Goal: Transaction & Acquisition: Purchase product/service

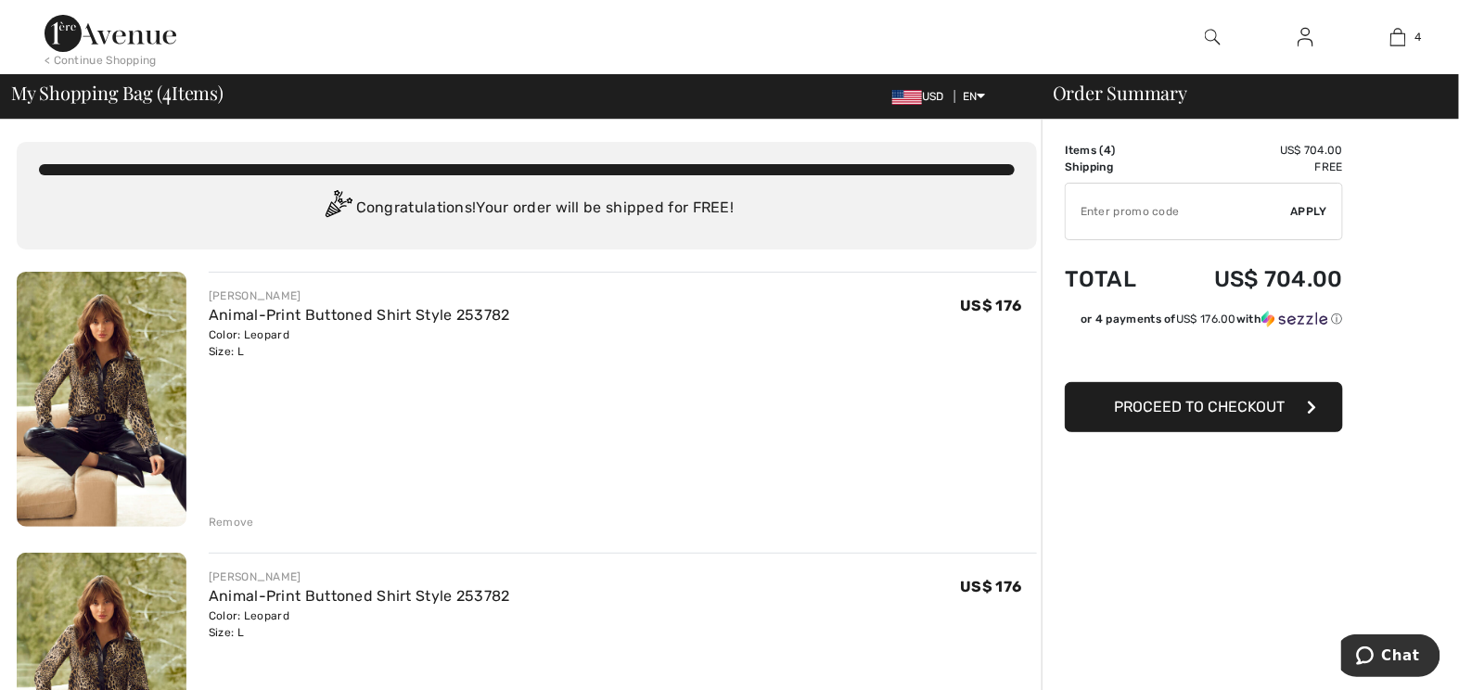
click at [229, 530] on div "Remove" at bounding box center [231, 522] width 45 height 17
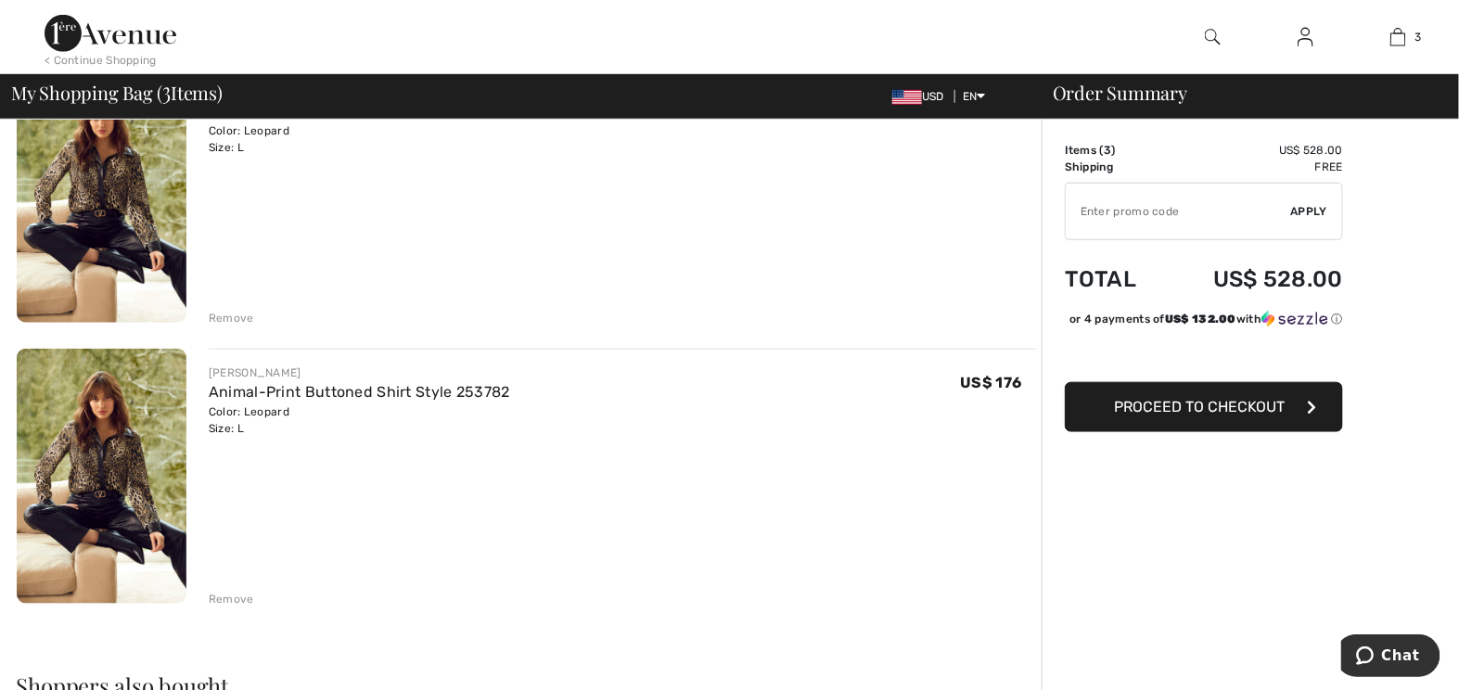
scroll to position [539, 0]
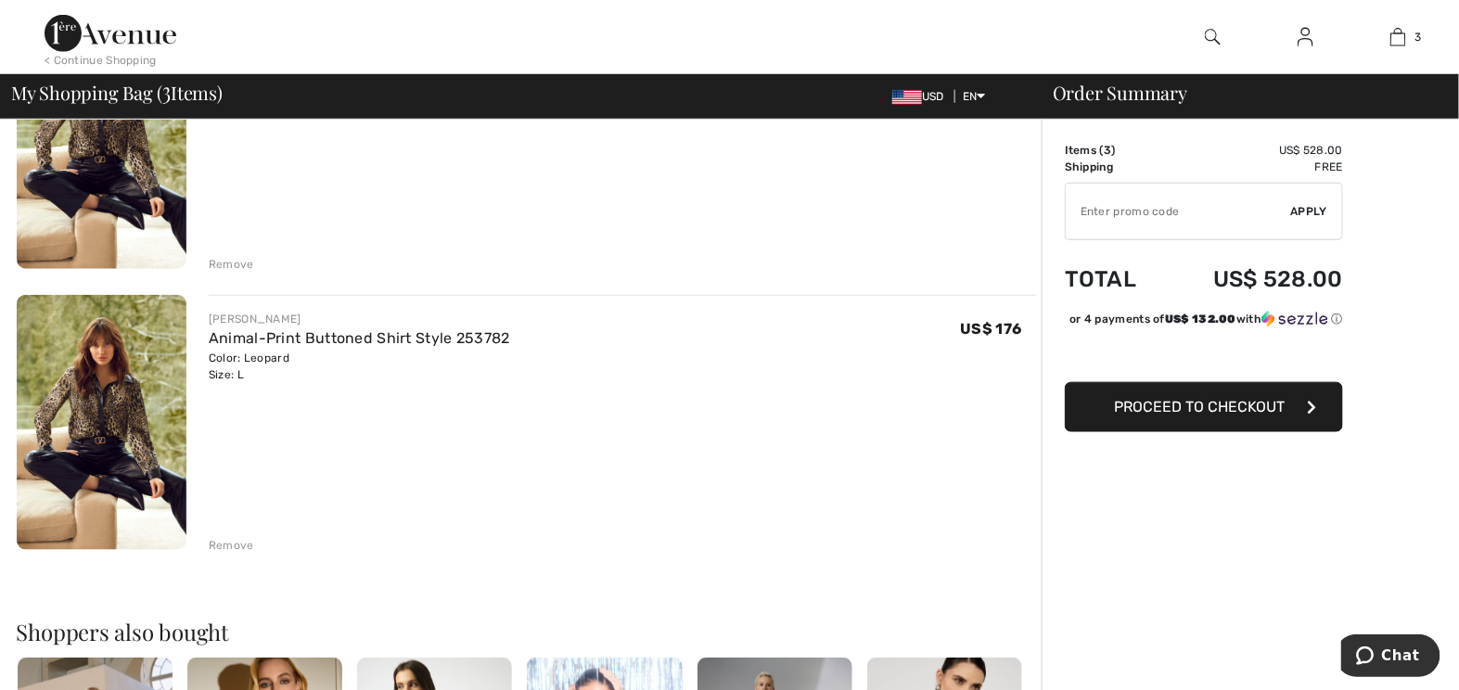
click at [225, 554] on div "Remove" at bounding box center [231, 545] width 45 height 17
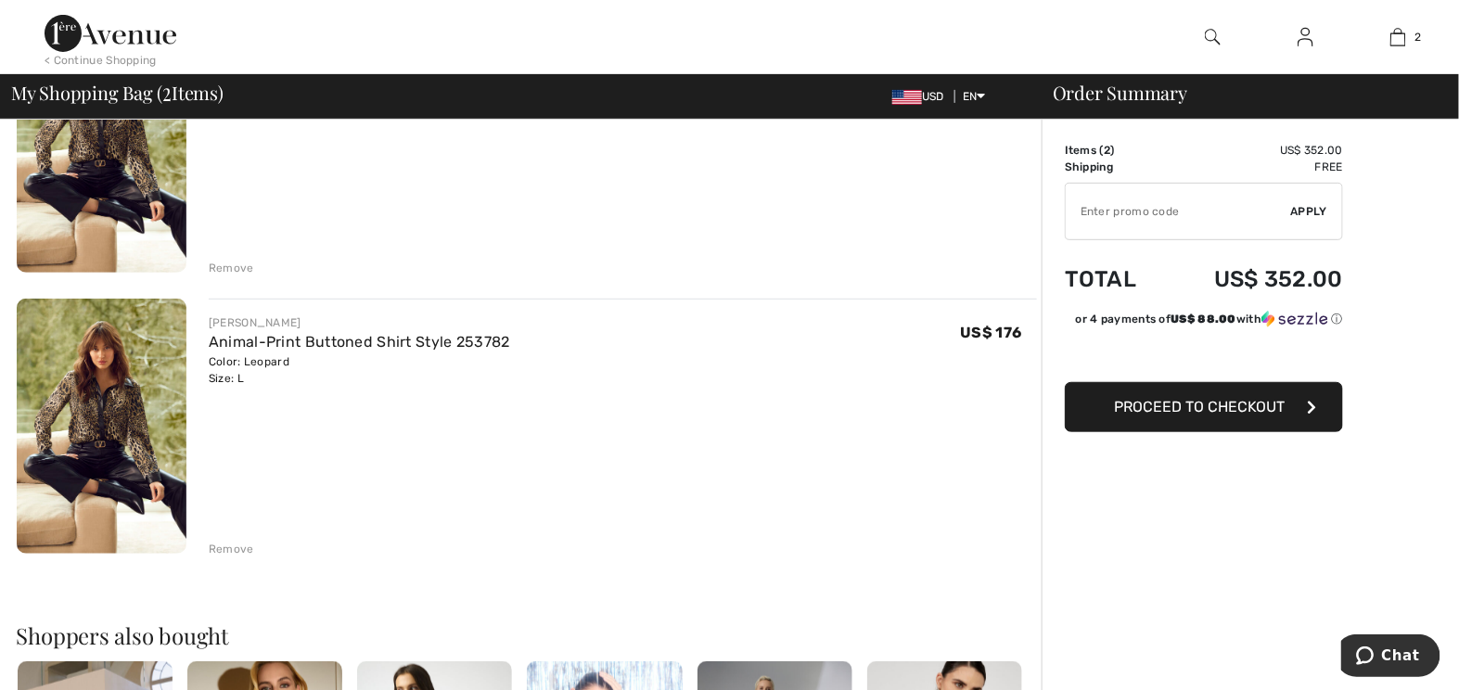
scroll to position [67, 0]
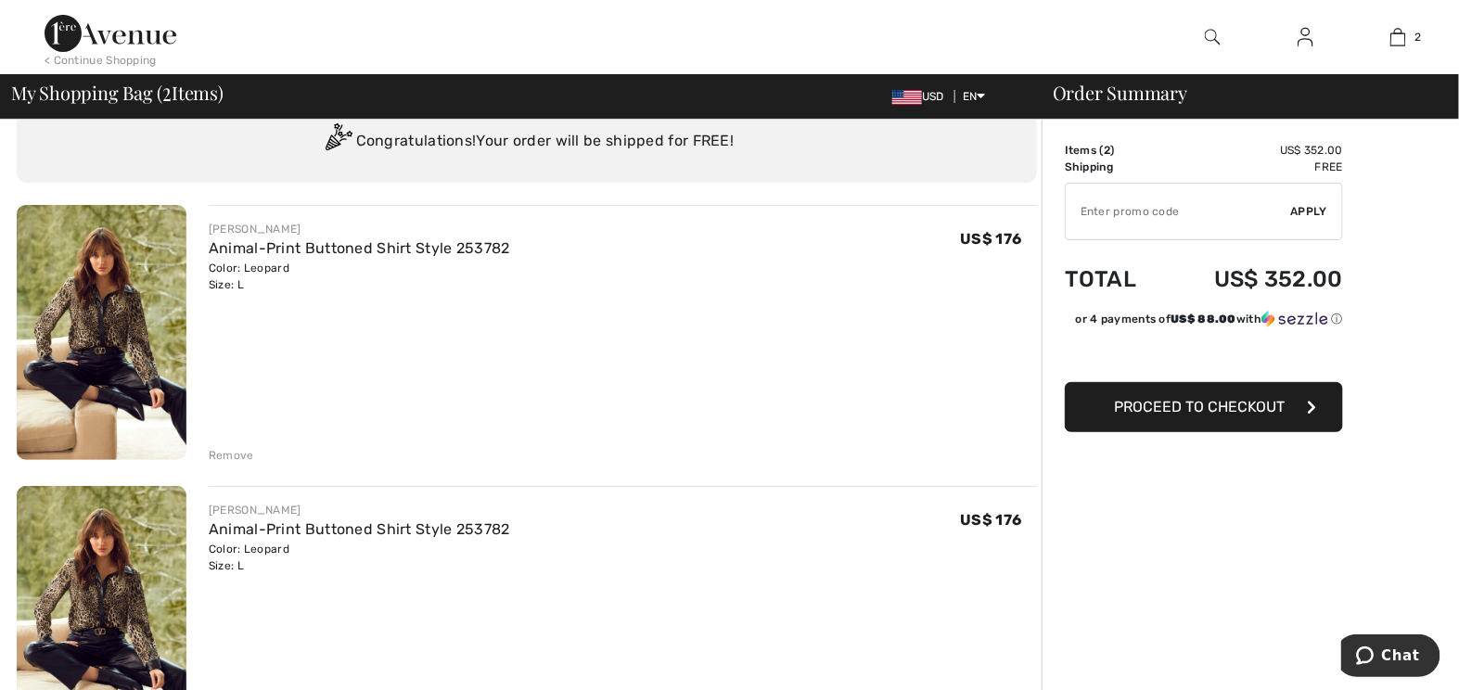
click at [231, 464] on div "FRANK LYMAN Animal-Print Buttoned Shirt Style 253782 Color: Leopard Size: L Fin…" at bounding box center [623, 334] width 828 height 259
click at [239, 464] on div "Remove" at bounding box center [231, 455] width 45 height 17
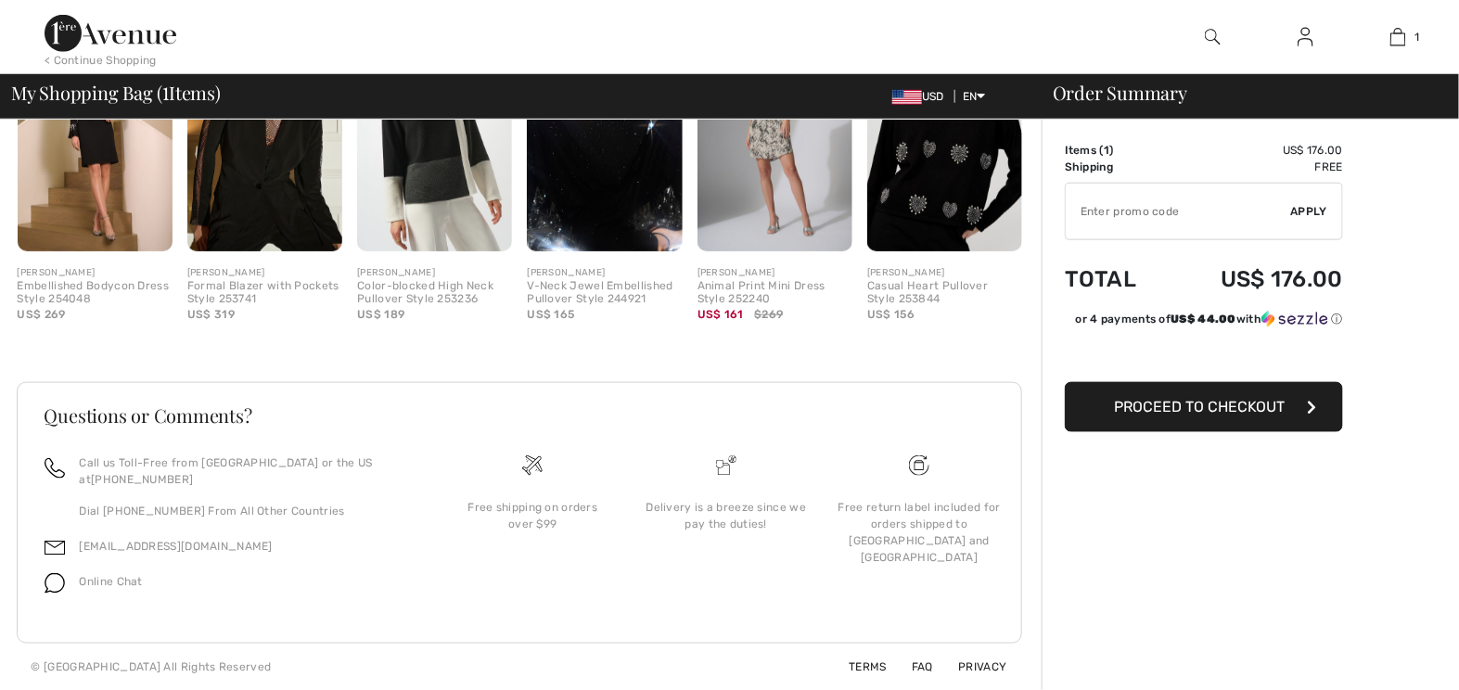
scroll to position [0, 0]
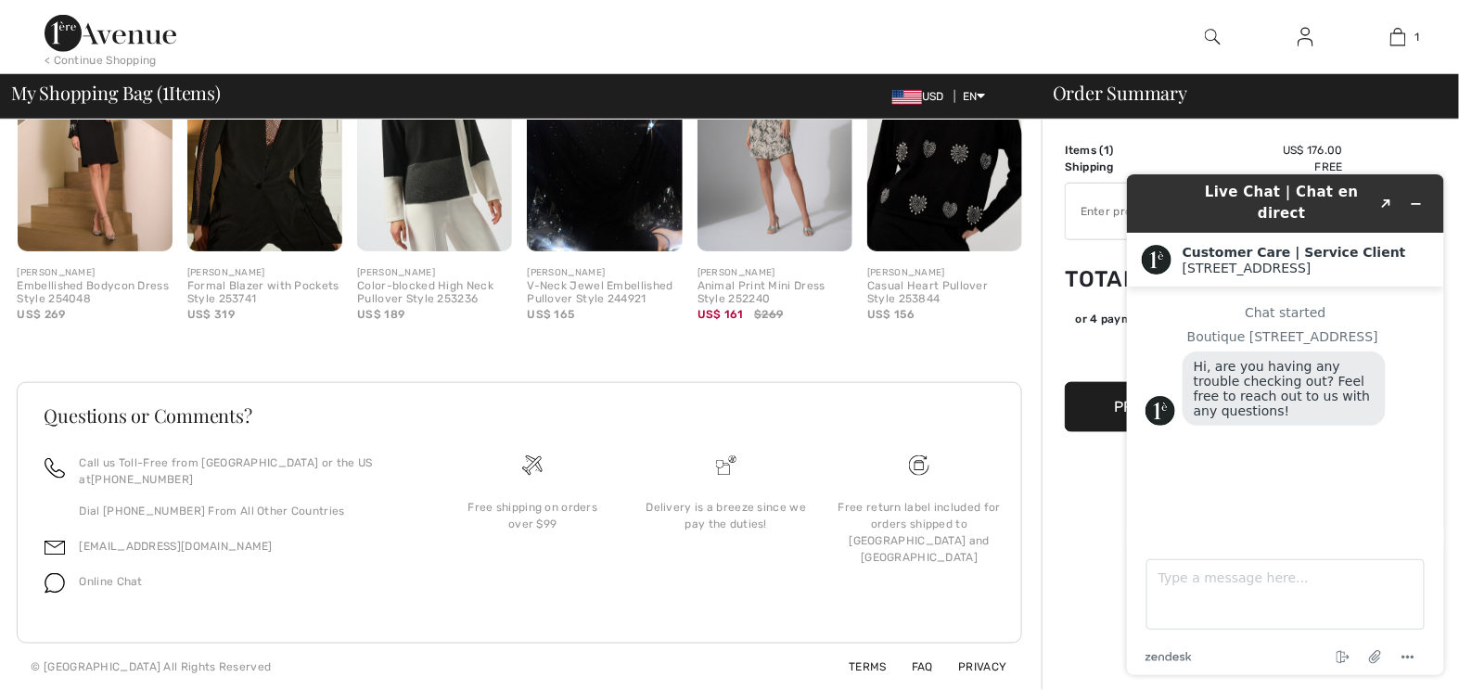
click at [1058, 209] on div "Order Summary Details Items ( 1 ) US$ 176.00 Promo code US$ 0.00 Shipping Free …" at bounding box center [1250, 97] width 417 height 1186
click at [1025, 96] on div "USD EN English Français" at bounding box center [953, 96] width 153 height 17
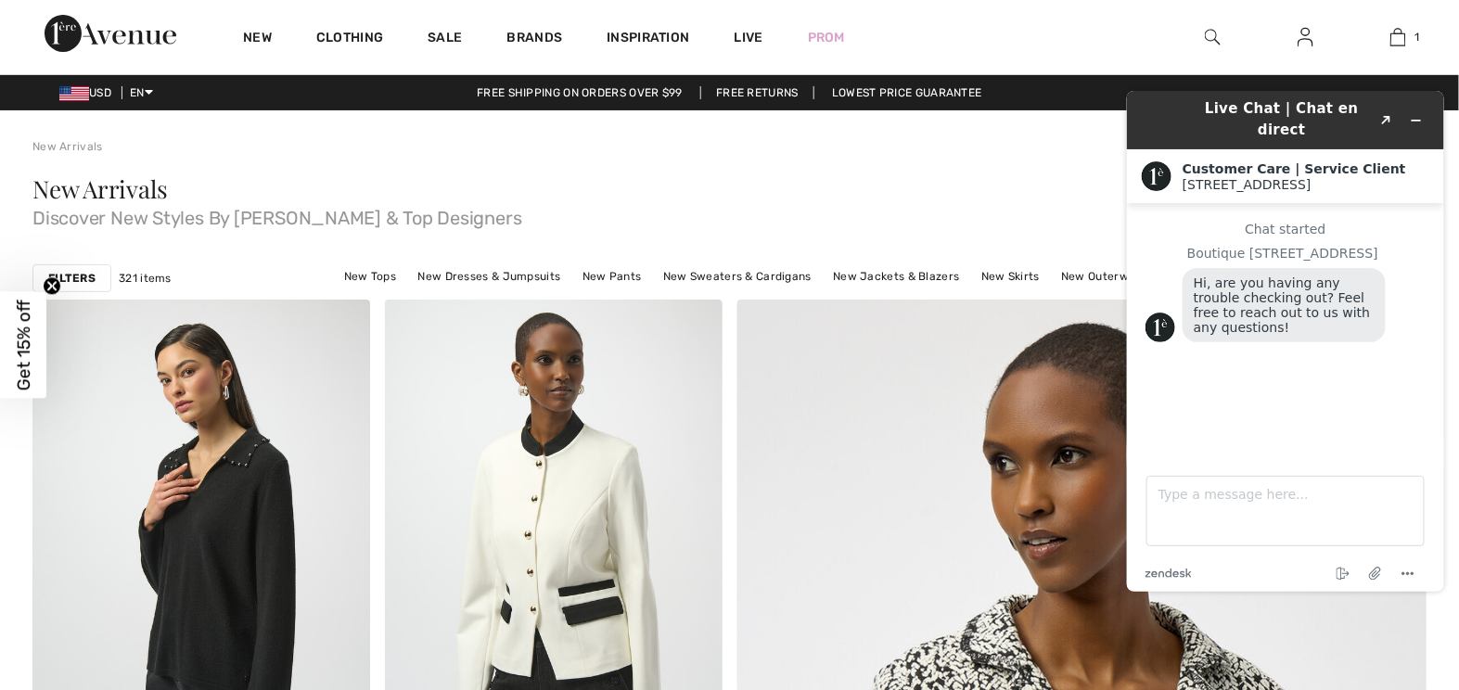
click at [1340, 600] on div "Live Chat | Chat en direct Created with Sketch. Customer Care | Service Client …" at bounding box center [1284, 340] width 347 height 530
drag, startPoint x: 1011, startPoint y: 169, endPoint x: 1023, endPoint y: 167, distance: 12.2
click at [1020, 169] on div "New Arrivals Discover New Styles By Joseph Ribkoff & Top Designers" at bounding box center [729, 206] width 1394 height 102
click at [1025, 167] on div "New Arrivals Discover New Styles By Joseph Ribkoff & Top Designers" at bounding box center [729, 206] width 1394 height 102
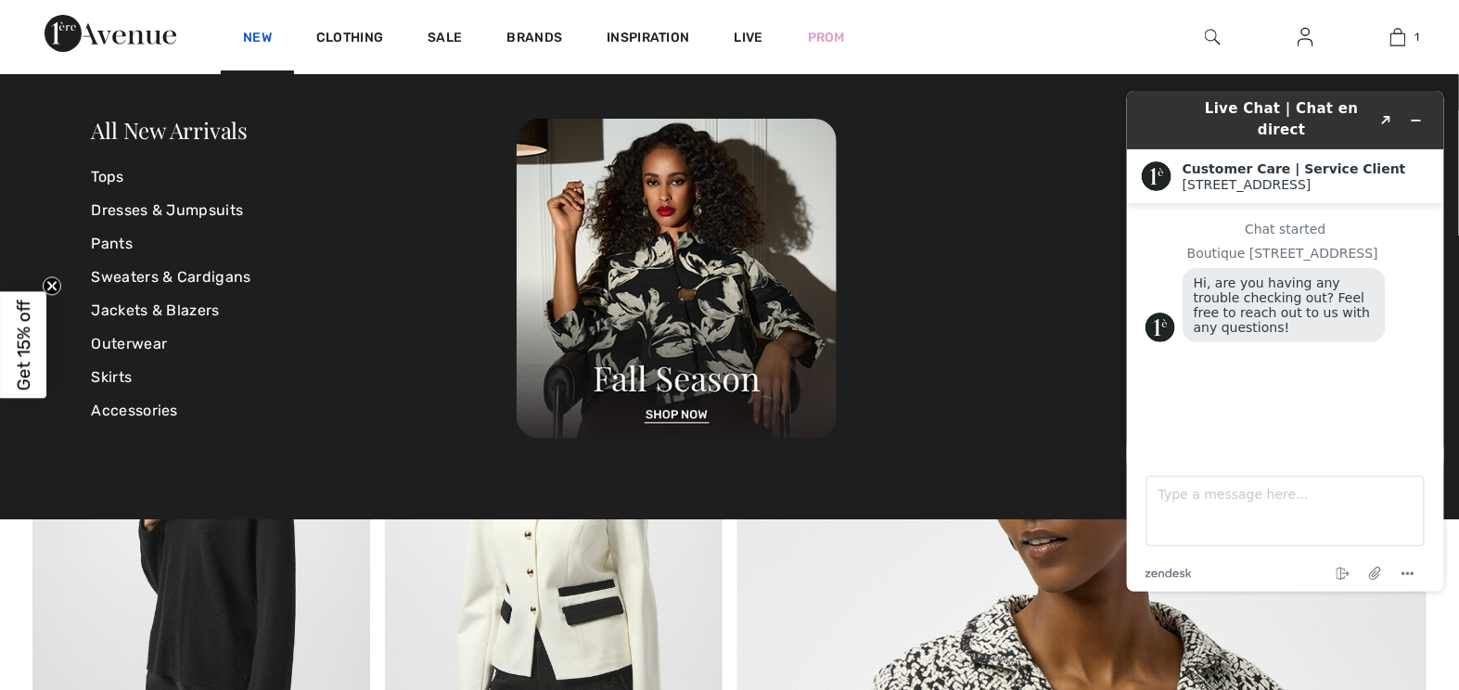
click at [272, 33] on link "New" at bounding box center [257, 39] width 29 height 19
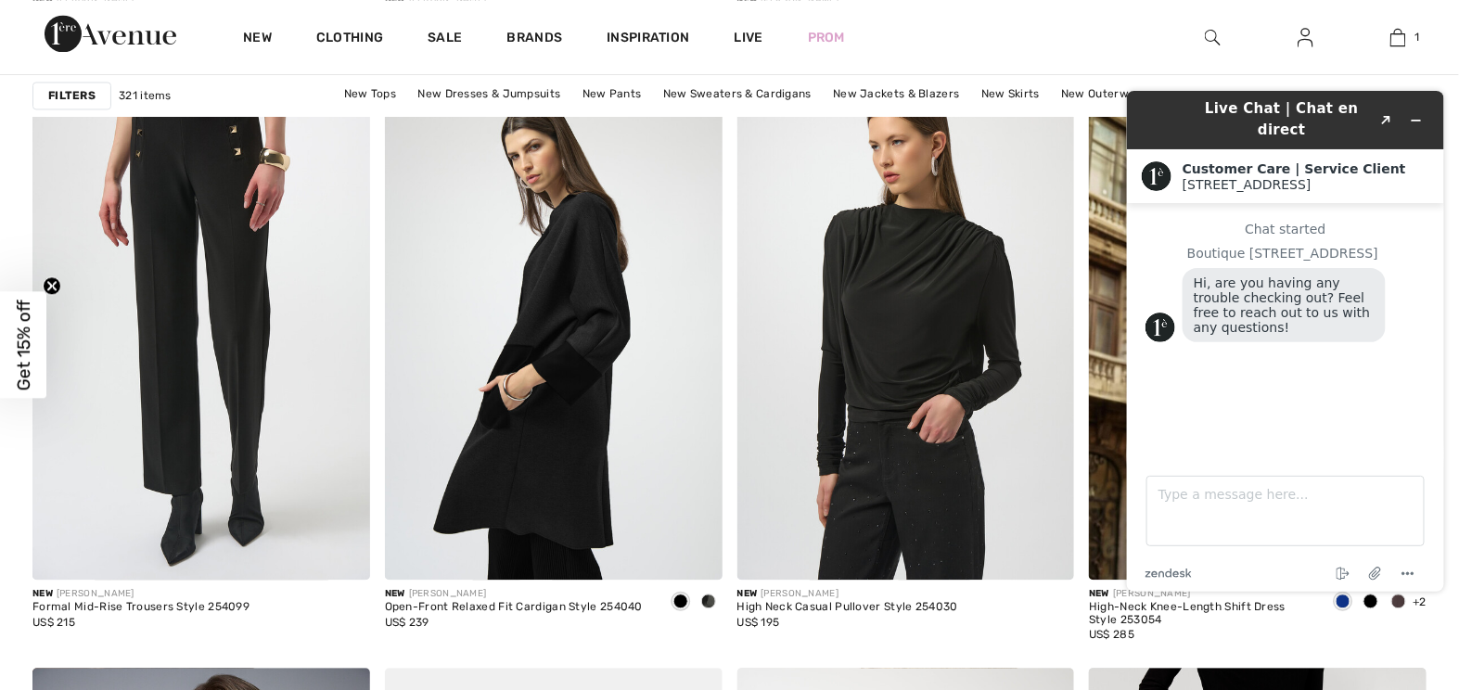
scroll to position [1416, 0]
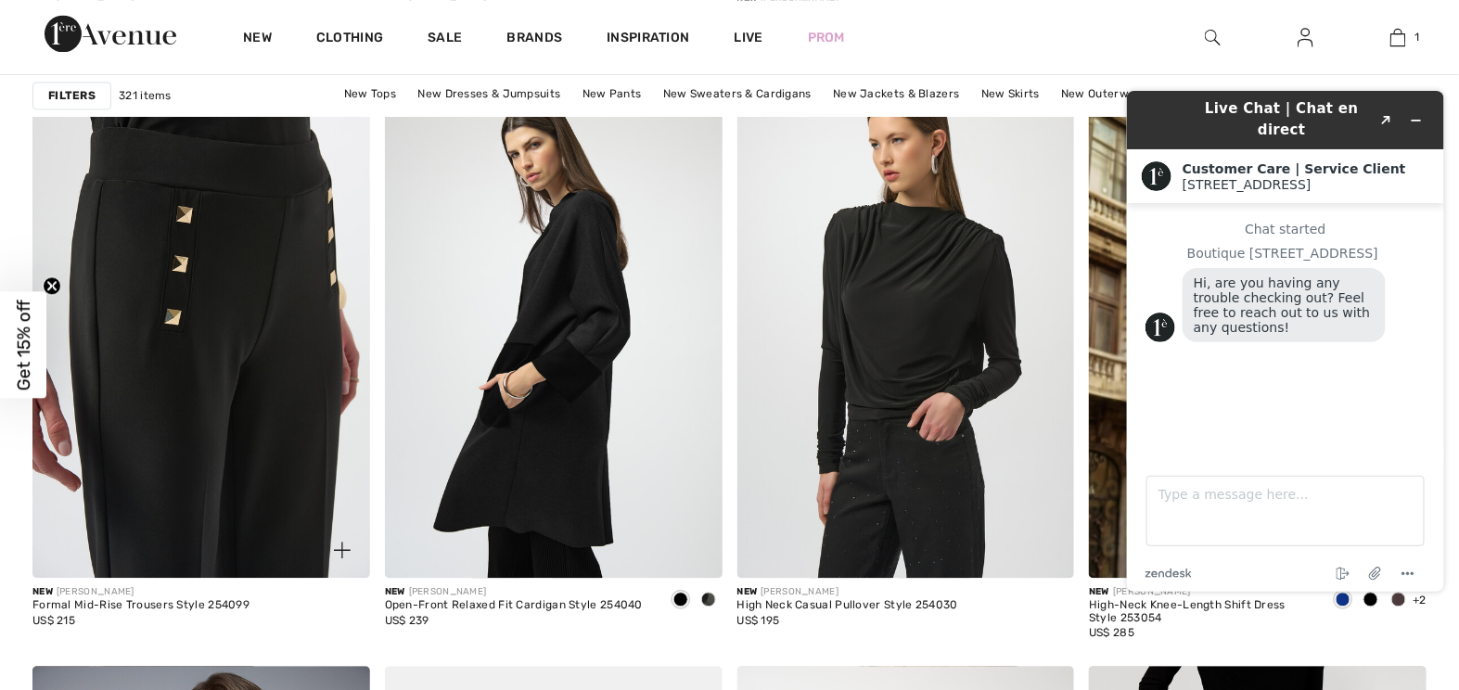
click at [191, 174] on img at bounding box center [201, 324] width 338 height 506
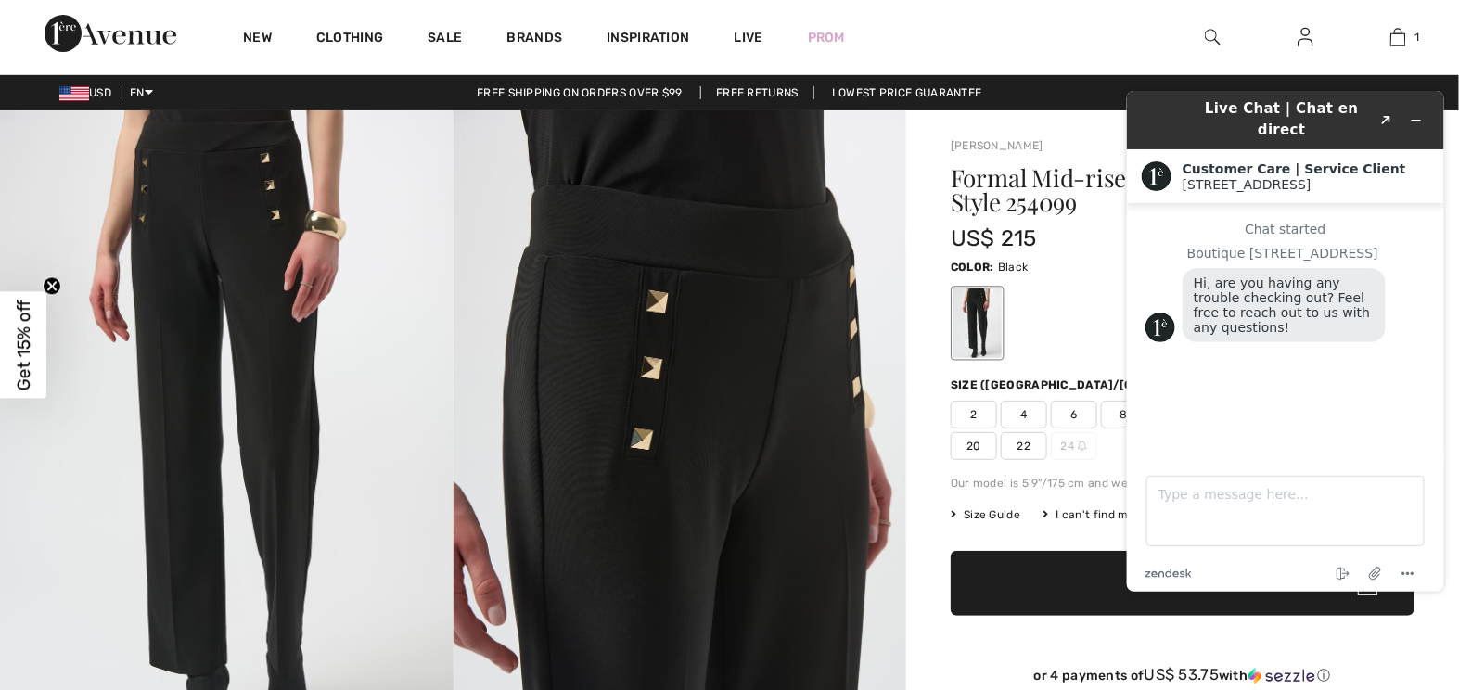
click at [1096, 357] on div at bounding box center [1183, 323] width 464 height 77
click at [1094, 359] on div at bounding box center [1183, 323] width 464 height 77
drag, startPoint x: 2211, startPoint y: 457, endPoint x: 1379, endPoint y: 440, distance: 832.1
click at [1348, 569] on icon "End chat" at bounding box center [1342, 573] width 22 height 22
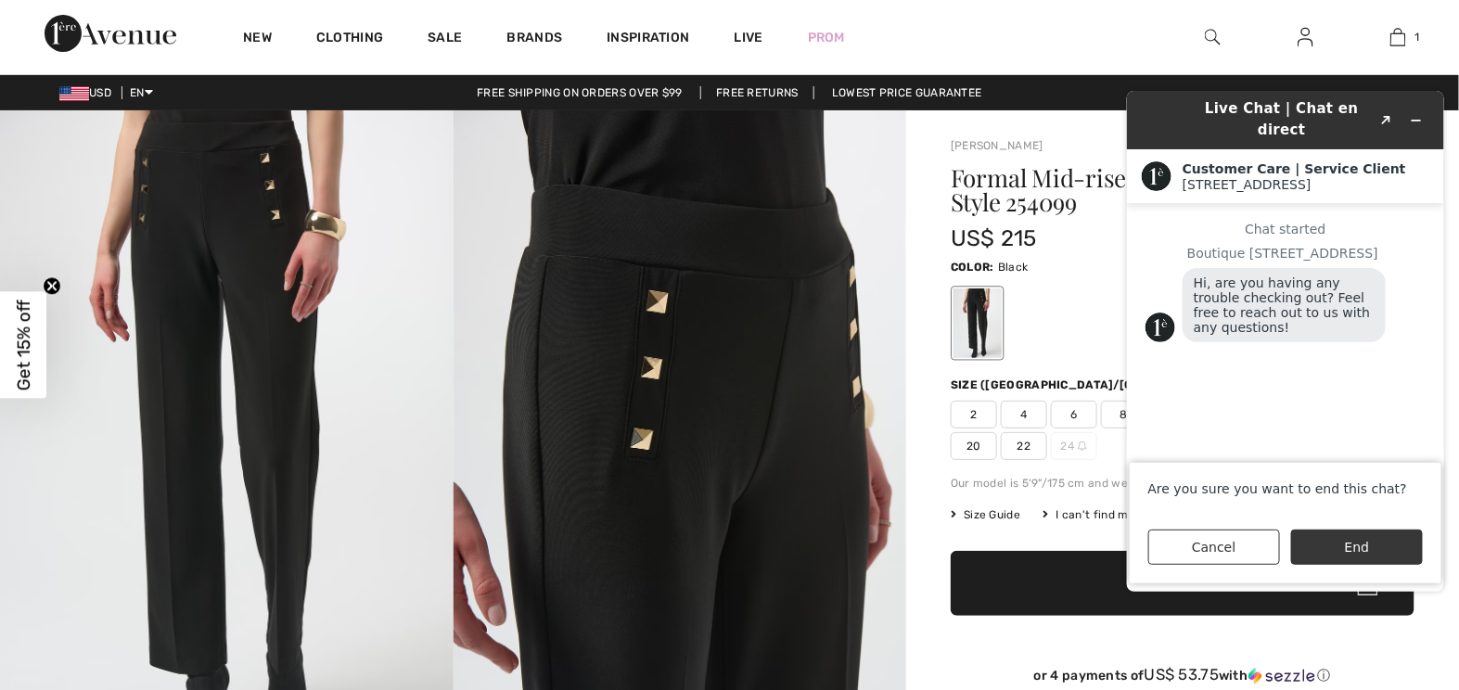
click at [1348, 543] on button "End" at bounding box center [1356, 546] width 132 height 35
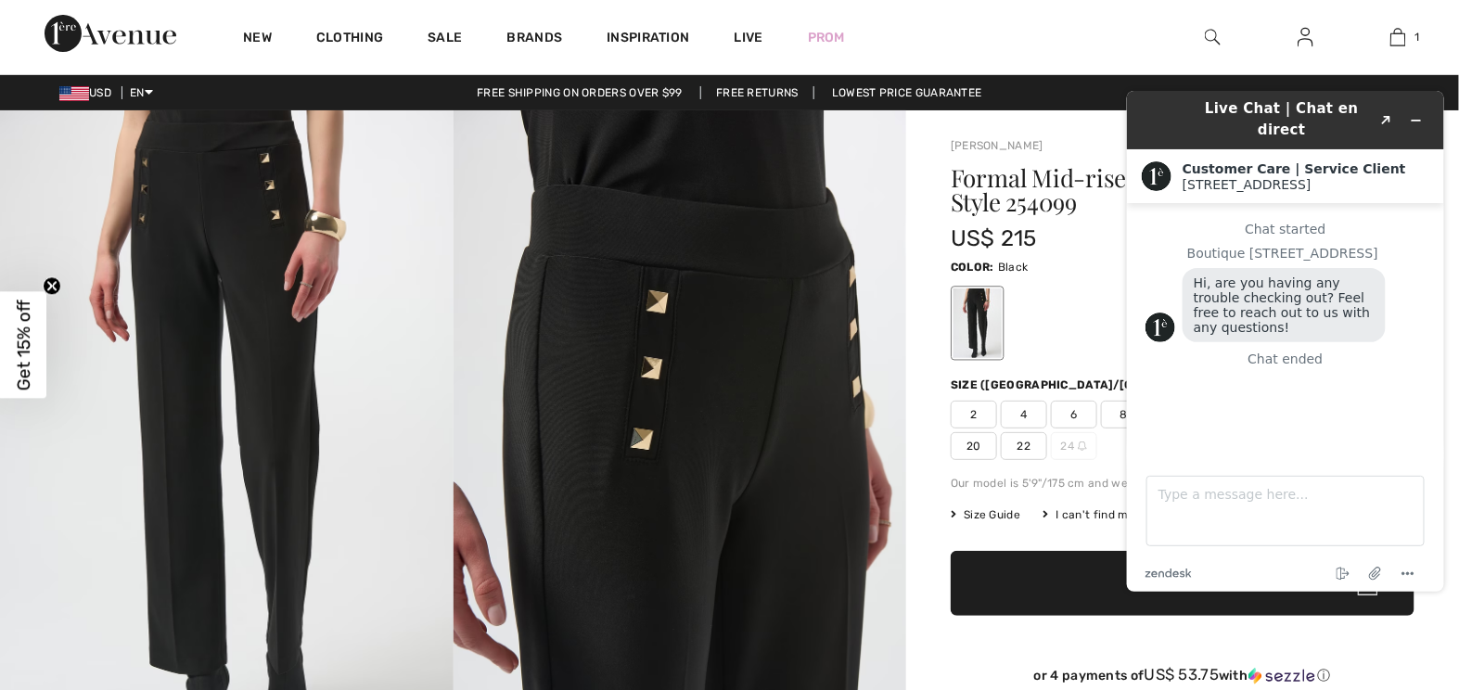
click at [1063, 362] on div at bounding box center [1183, 323] width 464 height 77
click at [1414, 113] on icon "Minimize widget" at bounding box center [1415, 119] width 13 height 13
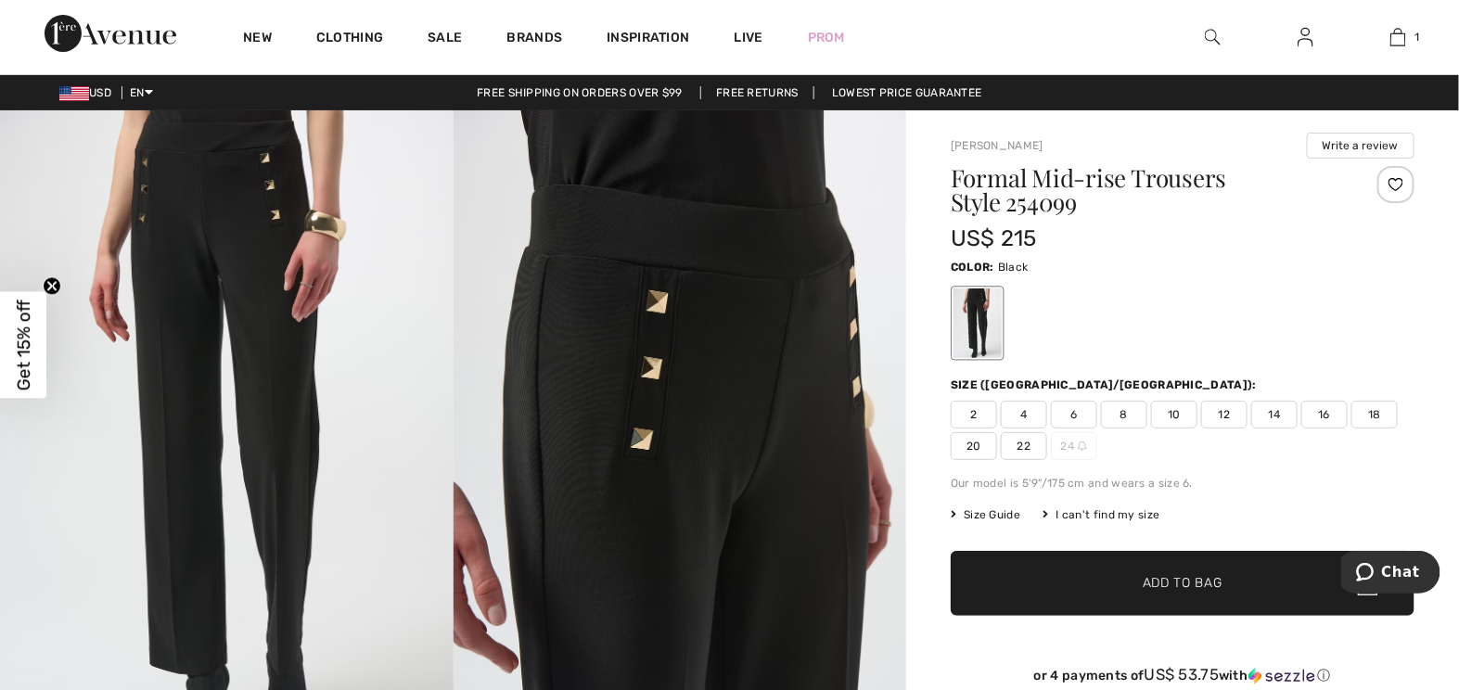
click at [1334, 428] on span "16" at bounding box center [1324, 415] width 46 height 28
click at [1190, 594] on span "Add to Bag" at bounding box center [1183, 583] width 80 height 19
click at [1179, 594] on span "Add to Bag" at bounding box center [1183, 583] width 80 height 19
click at [1261, 605] on span "✔ Added to Bag Add to Bag" at bounding box center [1183, 583] width 464 height 65
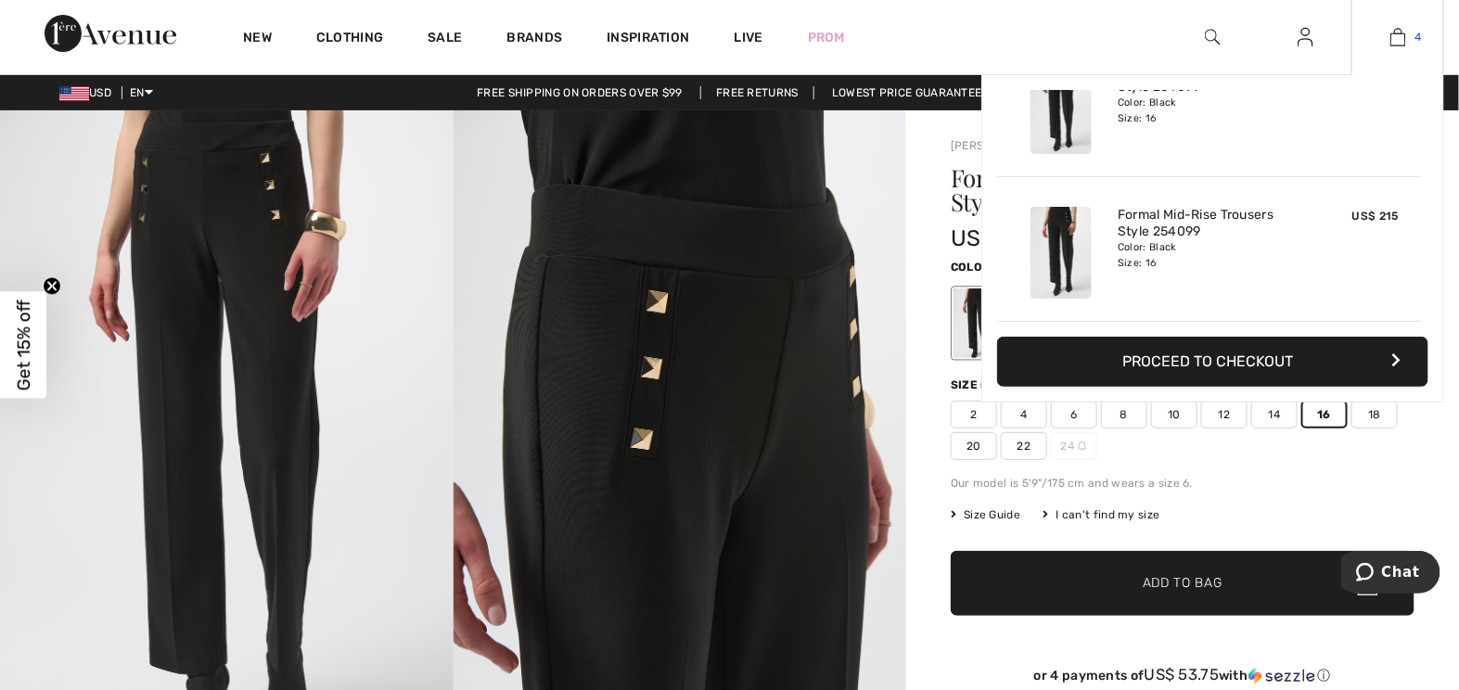
click at [1400, 37] on img at bounding box center [1398, 37] width 16 height 22
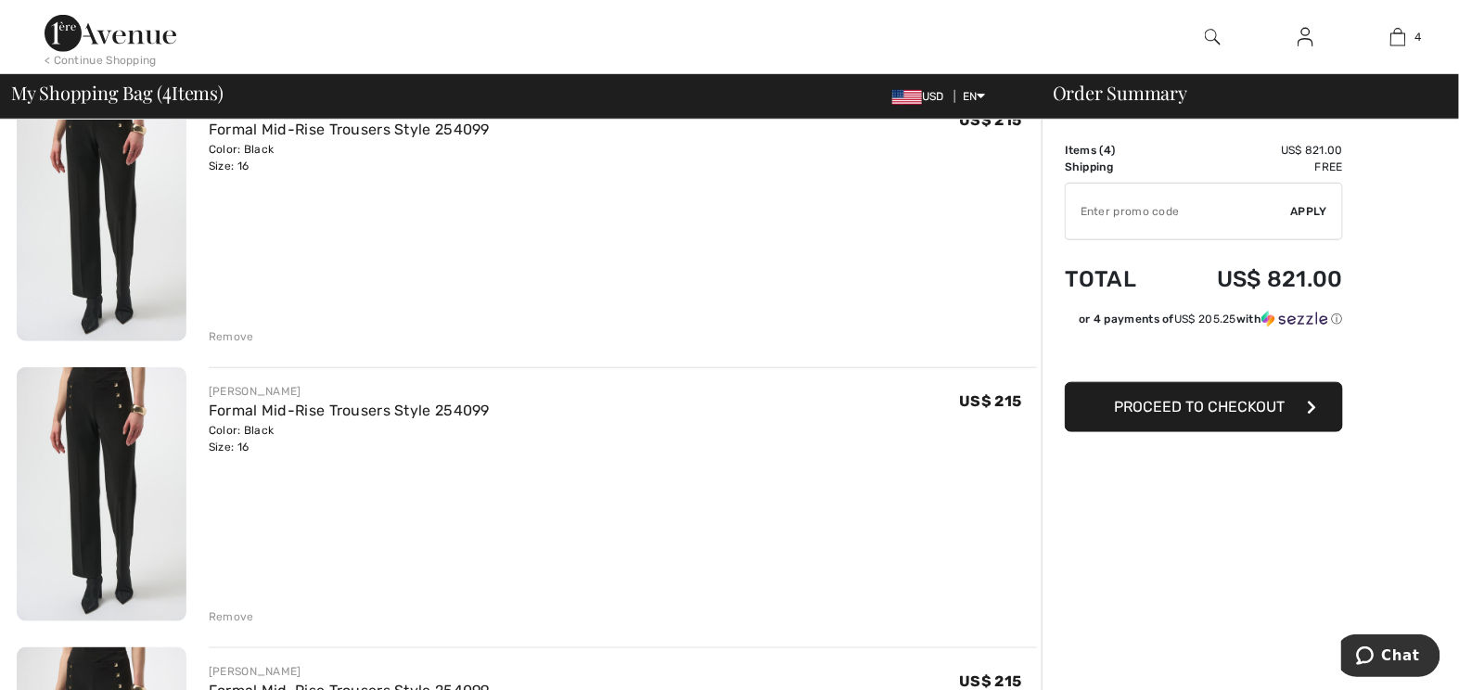
scroll to position [472, 0]
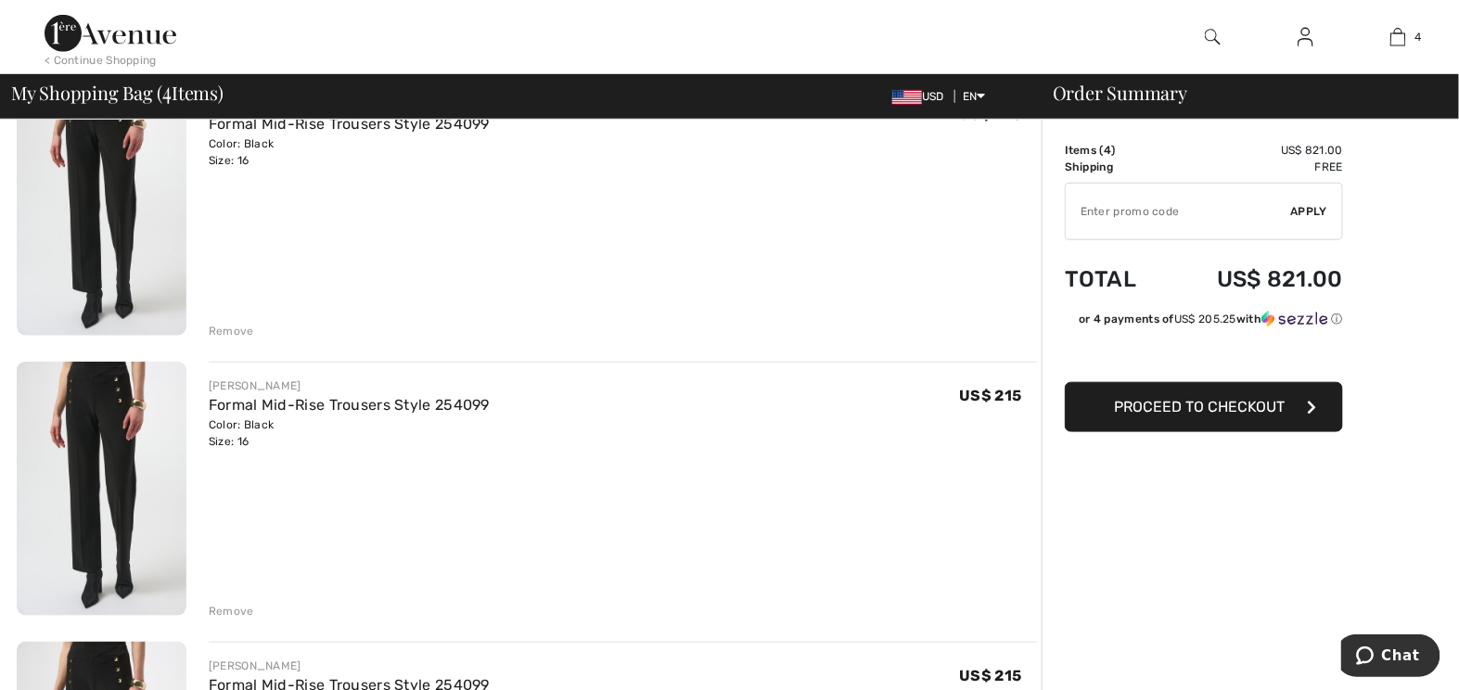
click at [235, 620] on div "Remove" at bounding box center [231, 611] width 45 height 17
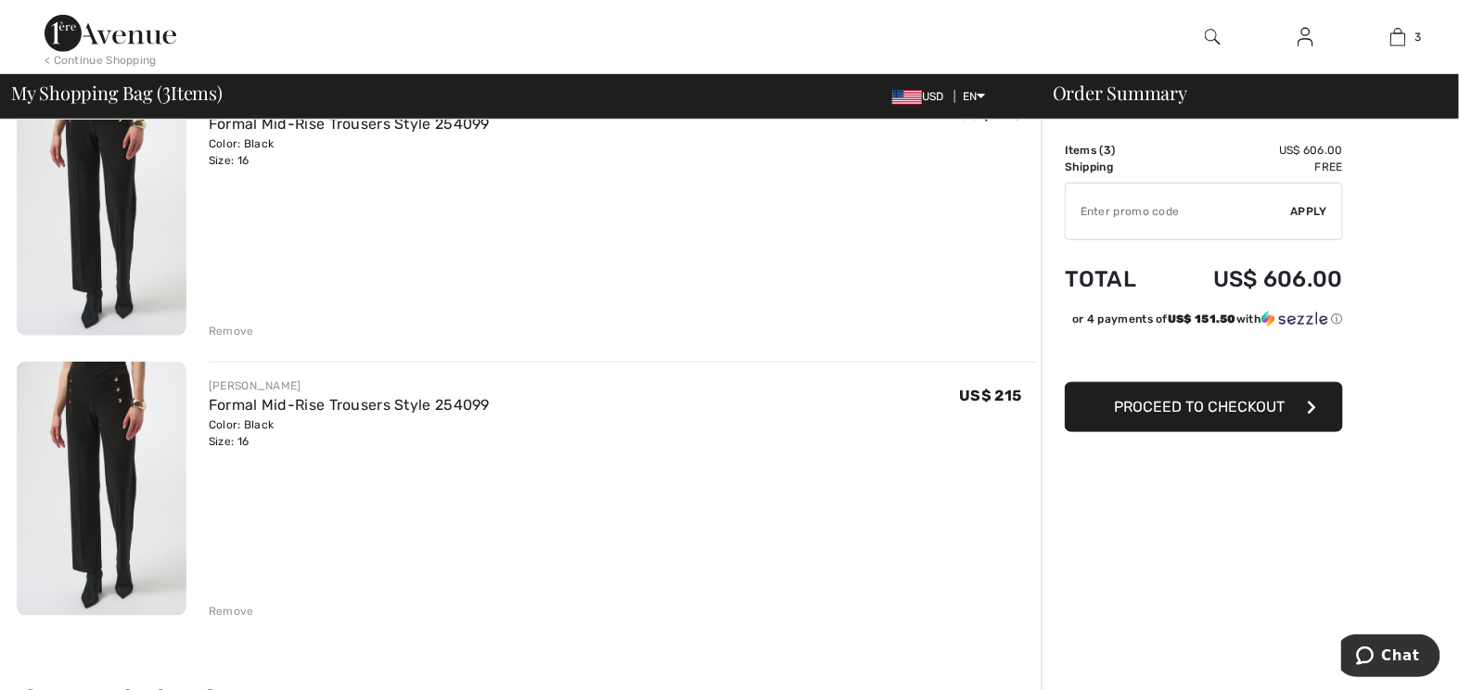
click at [236, 620] on div "Remove" at bounding box center [231, 611] width 45 height 17
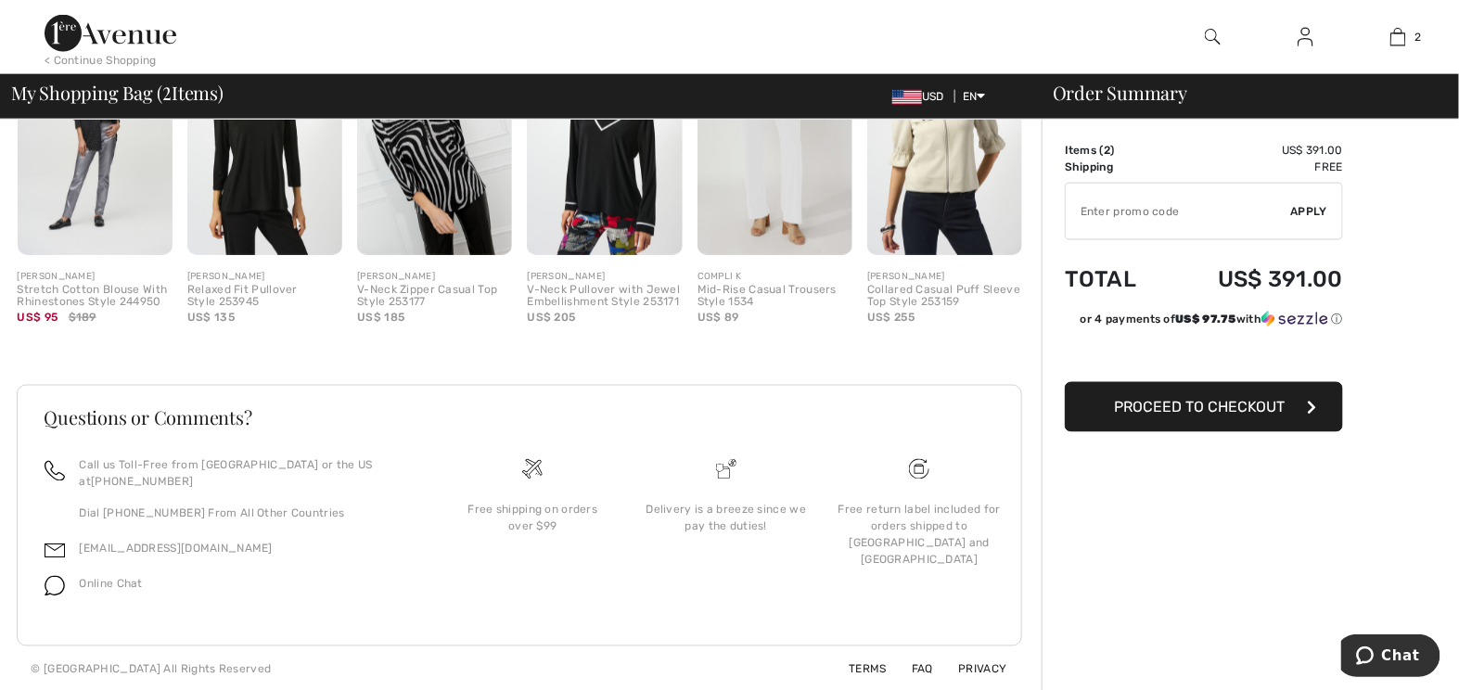
scroll to position [910, 0]
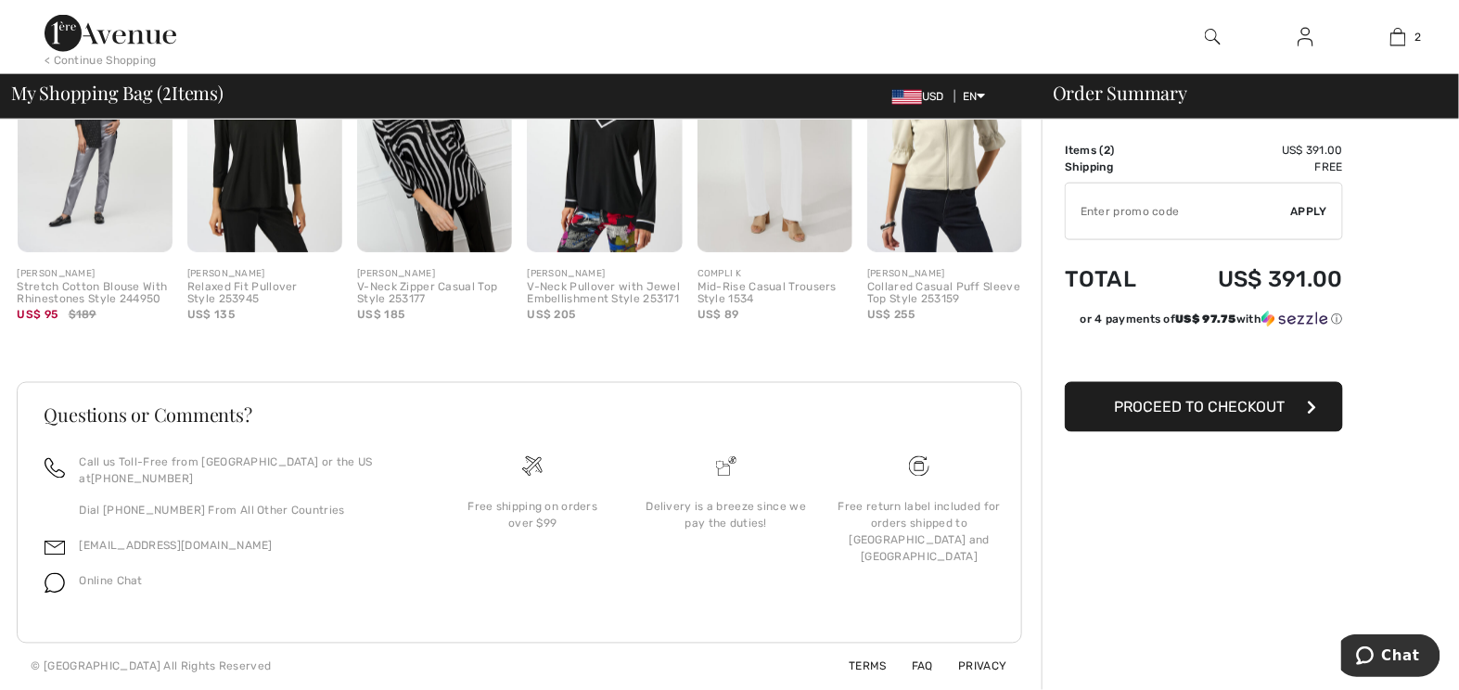
click at [1257, 403] on button "Proceed to Checkout" at bounding box center [1204, 407] width 278 height 50
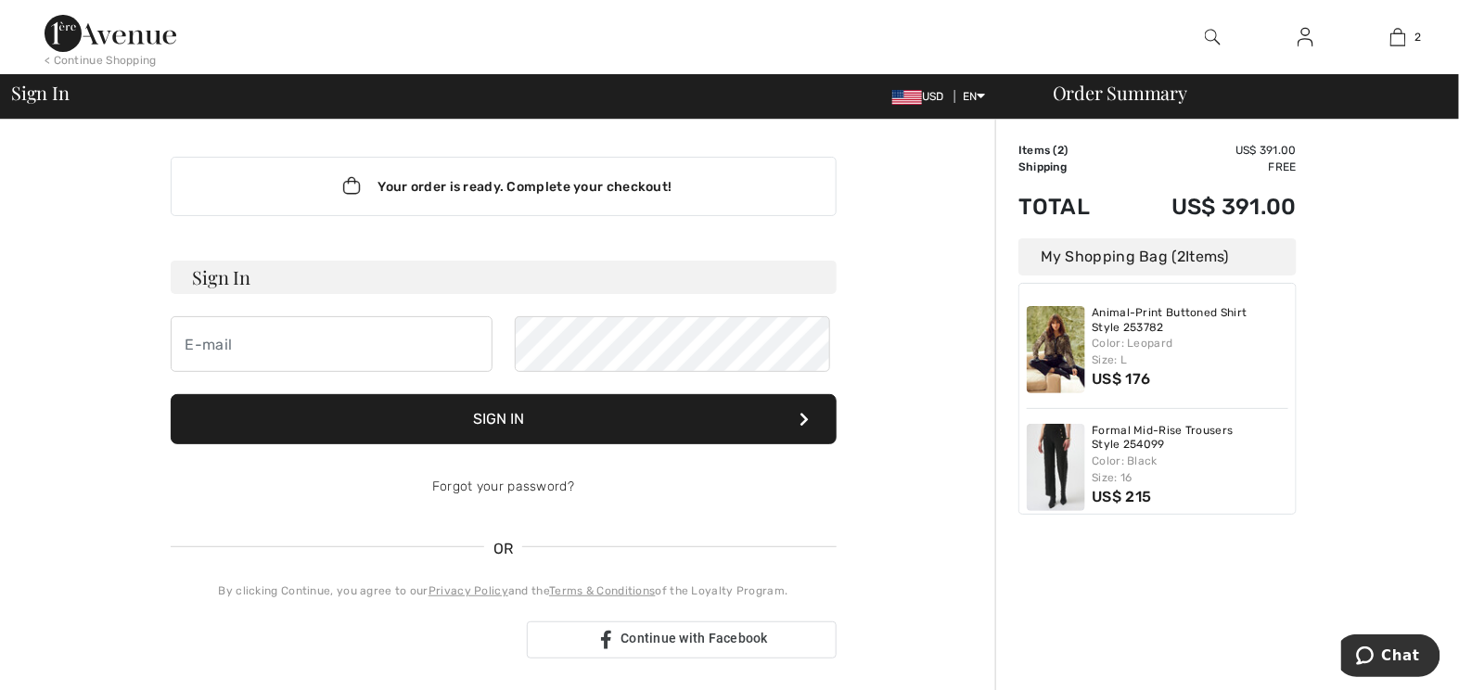
click at [370, 444] on button "Sign In" at bounding box center [504, 419] width 666 height 50
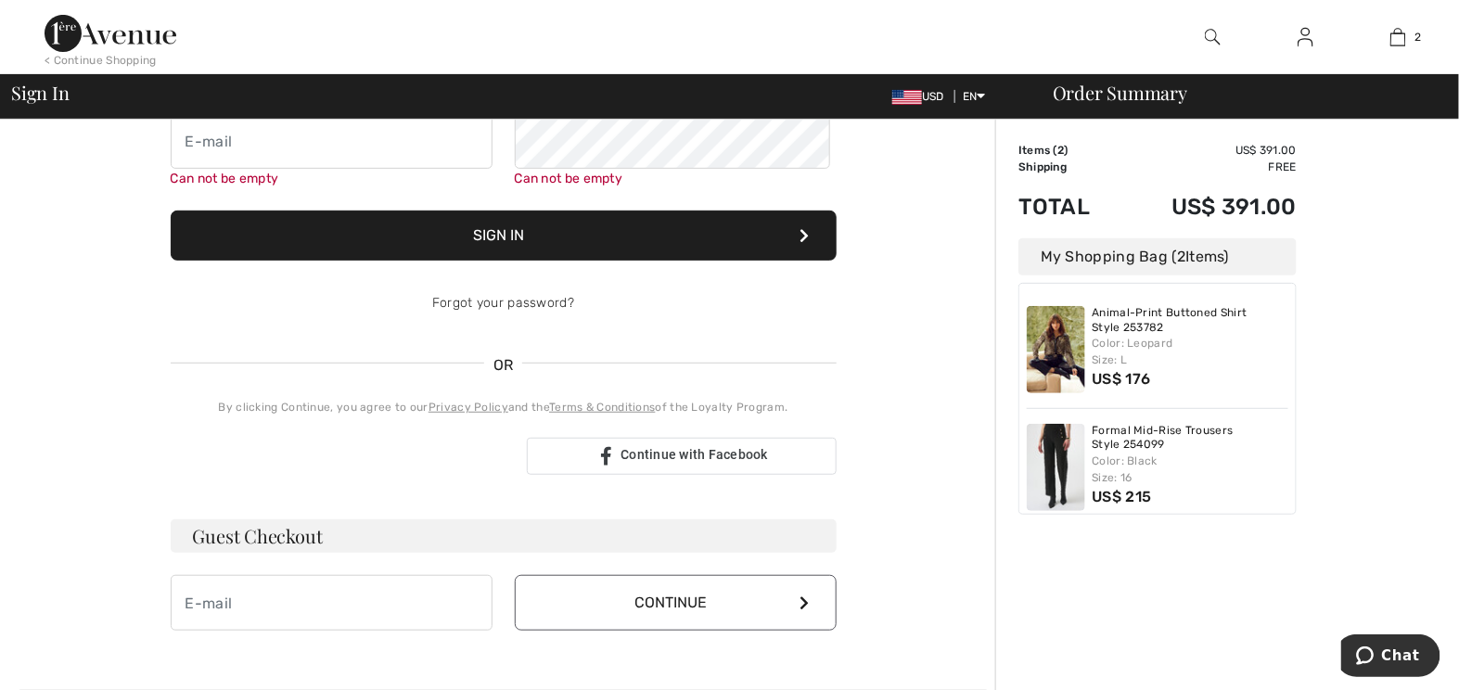
scroll to position [206, 0]
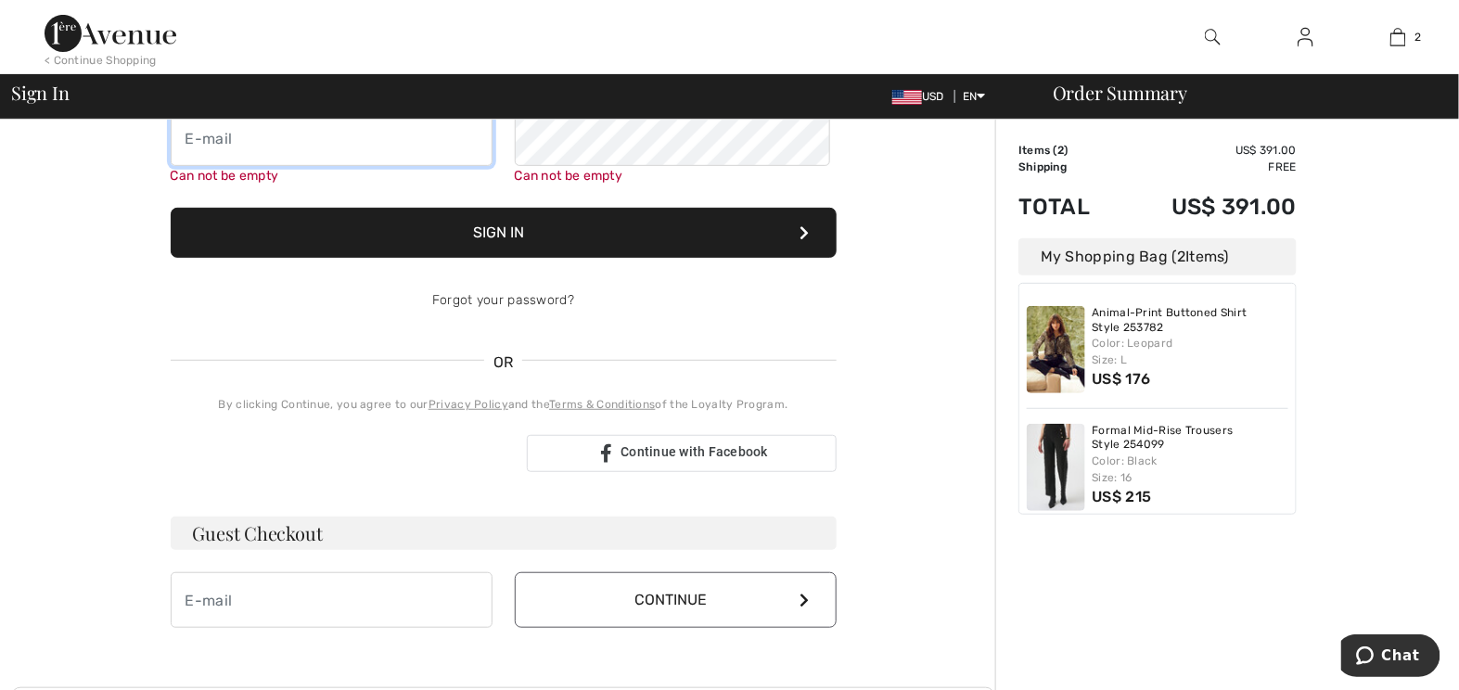
click at [225, 166] on input "email" at bounding box center [332, 138] width 322 height 56
type input "[EMAIL_ADDRESS][DOMAIN_NAME]"
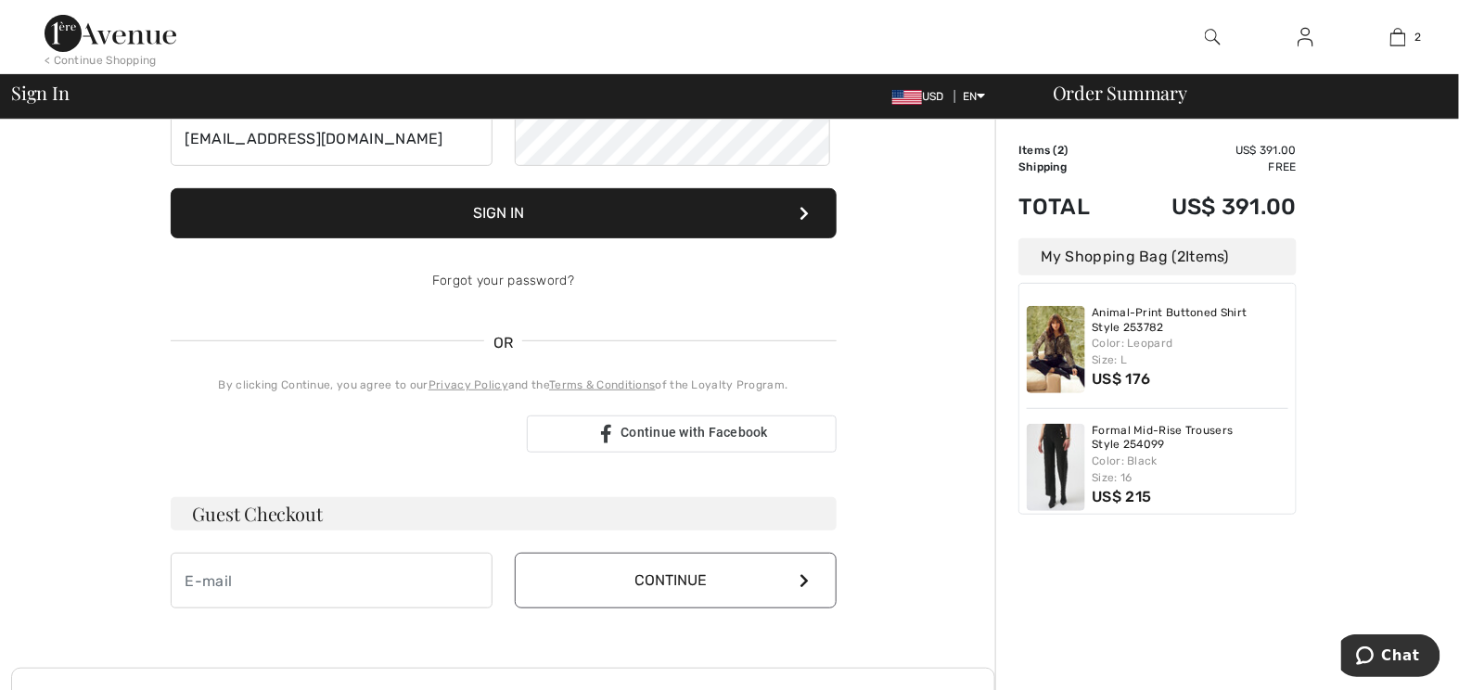
click at [609, 309] on div "Forgot your password?" at bounding box center [504, 281] width 666 height 56
click at [680, 238] on button "Sign In" at bounding box center [504, 213] width 666 height 50
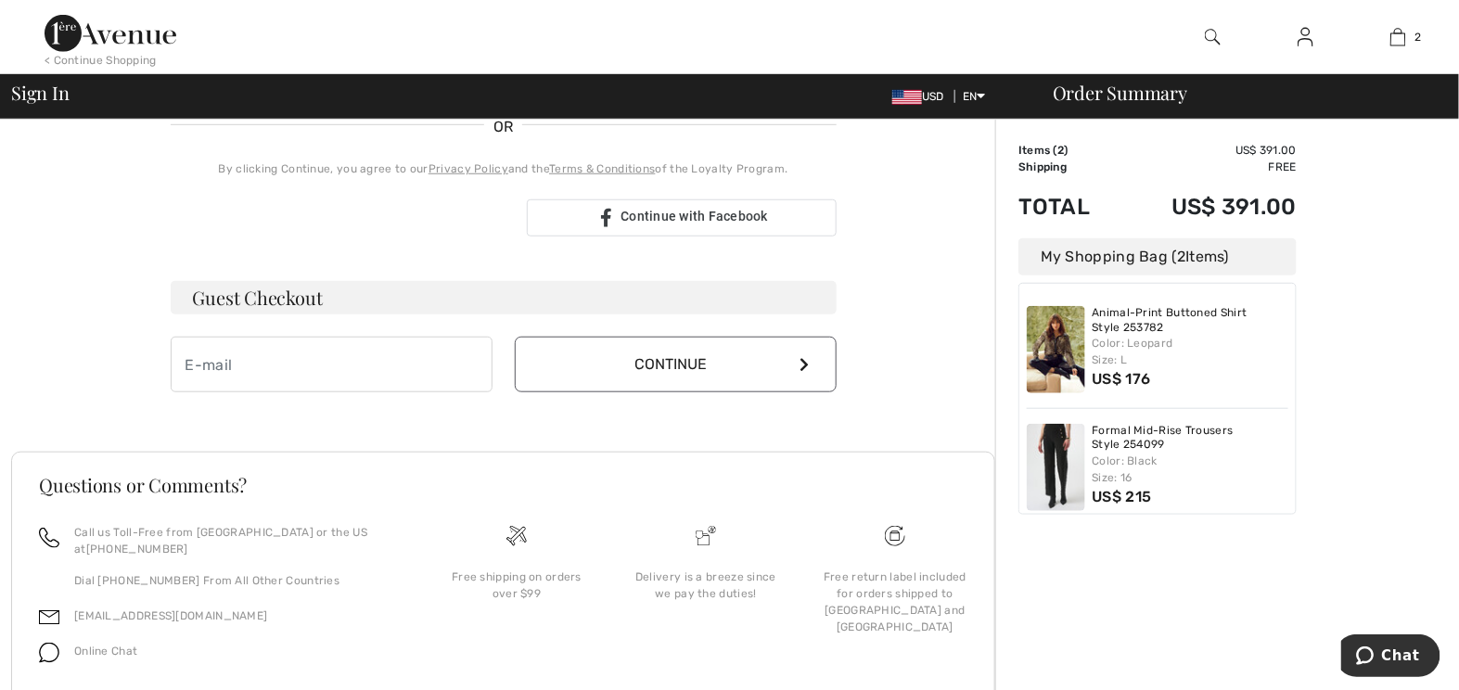
scroll to position [476, 0]
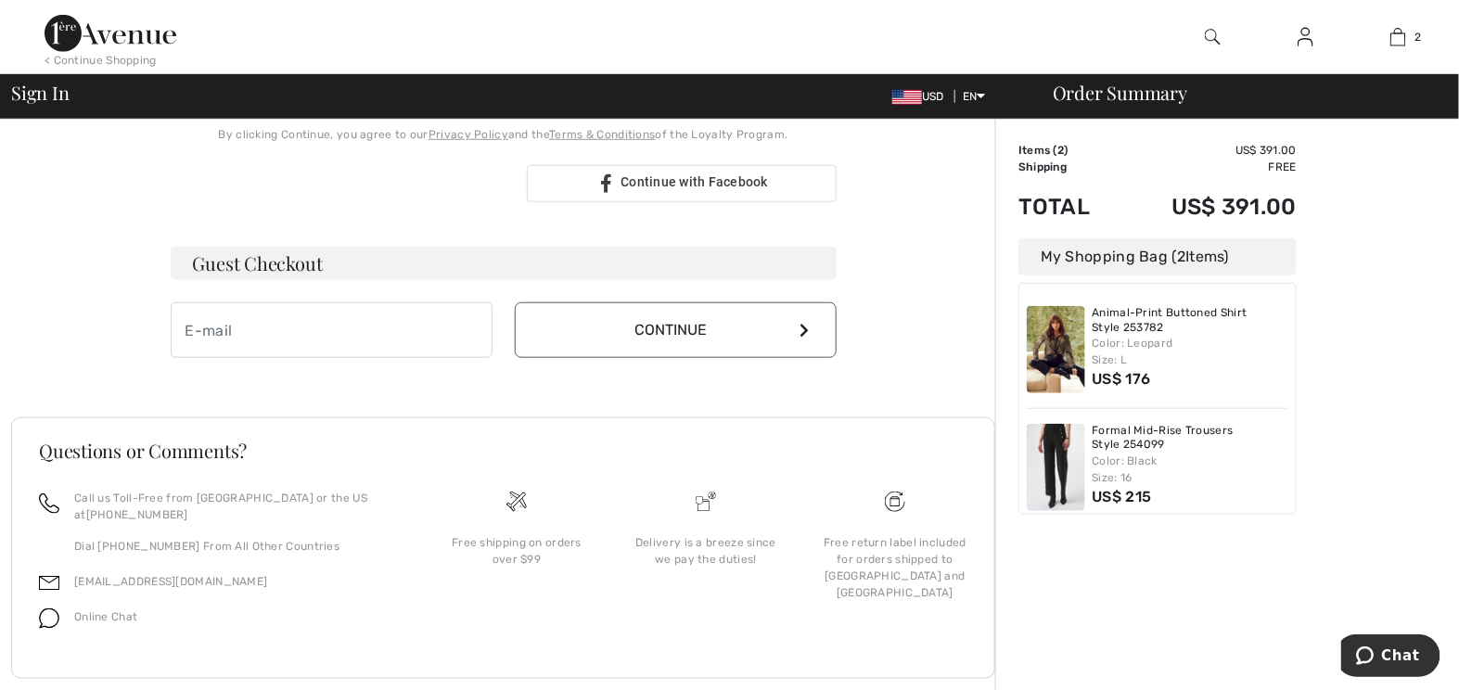
click at [459, 280] on h3 "Guest Checkout" at bounding box center [504, 263] width 666 height 33
click at [313, 280] on h3 "Guest Checkout" at bounding box center [504, 263] width 666 height 33
click at [284, 280] on h3 "Guest Checkout" at bounding box center [504, 263] width 666 height 33
click at [210, 280] on h3 "Guest Checkout" at bounding box center [504, 263] width 666 height 33
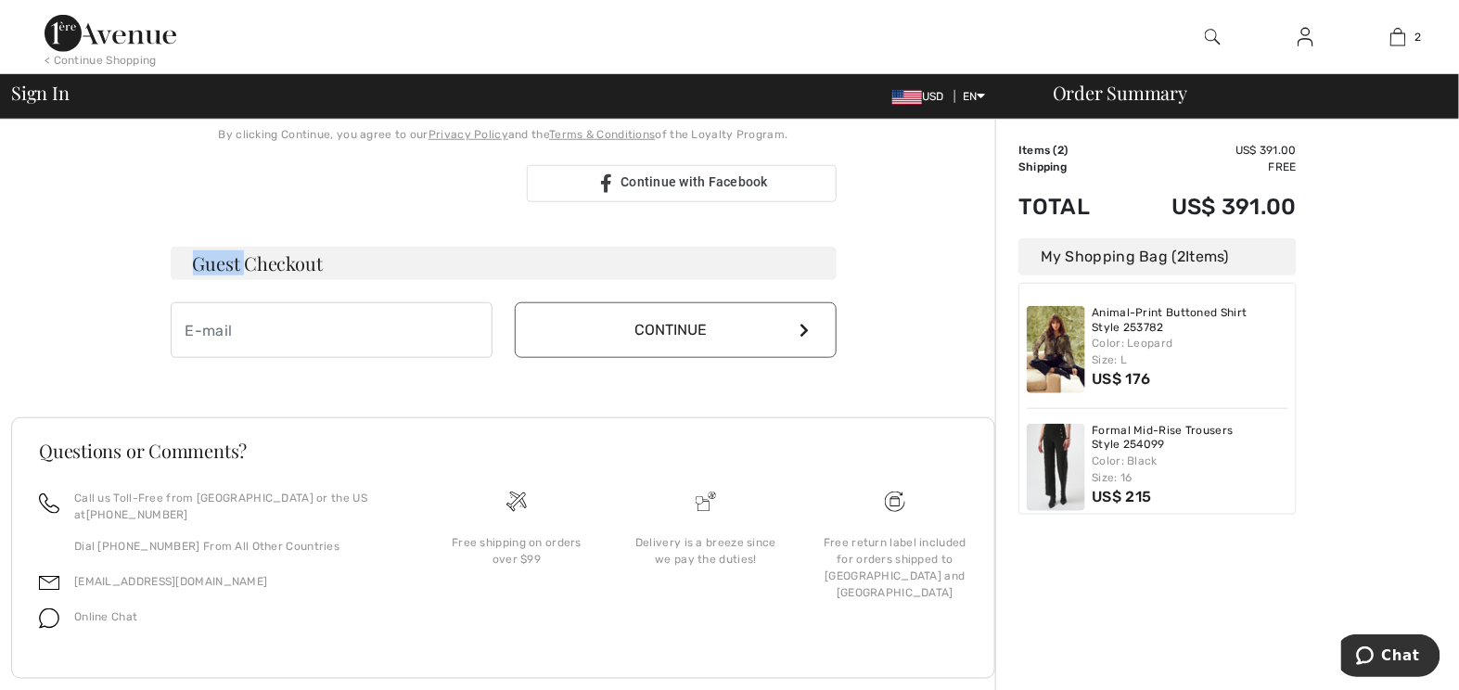
click at [210, 280] on h3 "Guest Checkout" at bounding box center [504, 263] width 666 height 33
click at [218, 280] on h3 "Guest Checkout" at bounding box center [504, 263] width 666 height 33
click at [231, 280] on h3 "Guest Checkout" at bounding box center [504, 263] width 666 height 33
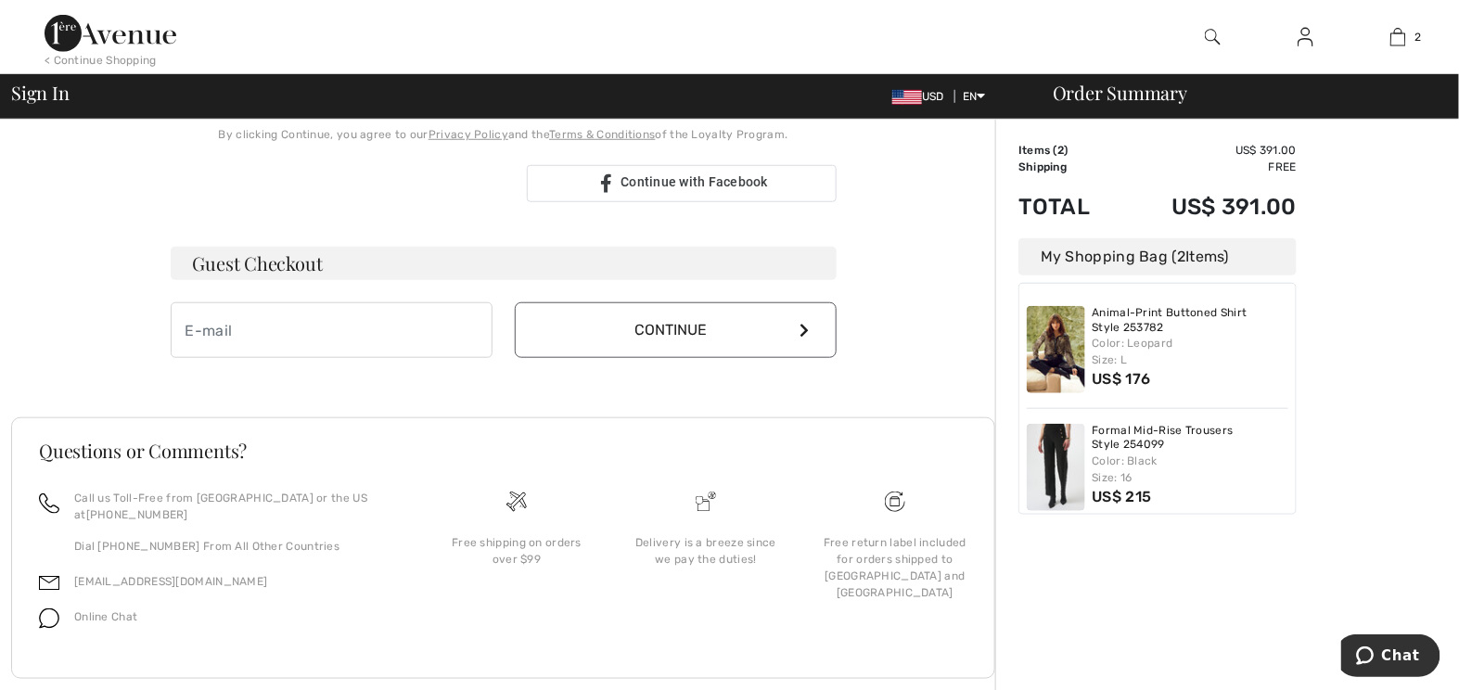
click at [231, 280] on h3 "Guest Checkout" at bounding box center [504, 263] width 666 height 33
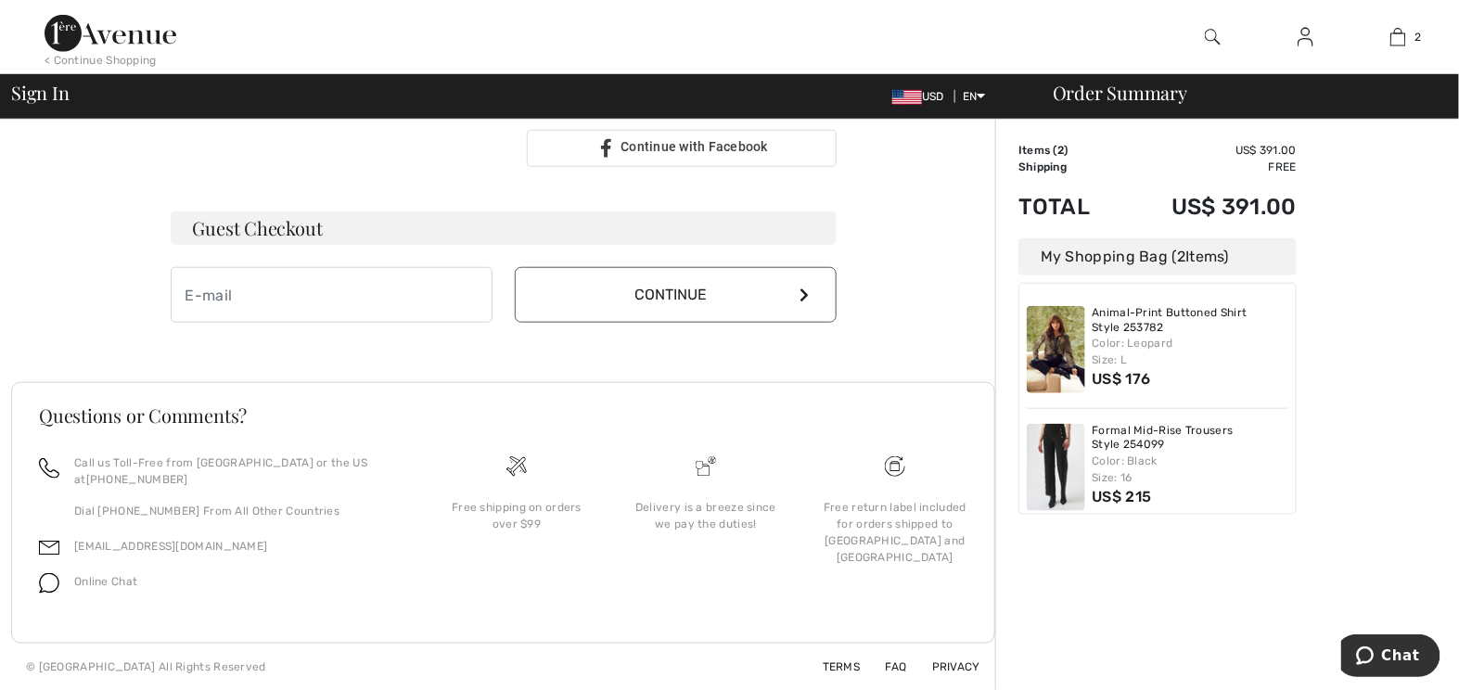
scroll to position [639, 0]
click at [224, 267] on input "email" at bounding box center [332, 295] width 322 height 56
type input "J"
type input "Jeanietillisbroker@gmail.com"
click at [655, 267] on button "Continue" at bounding box center [676, 295] width 322 height 56
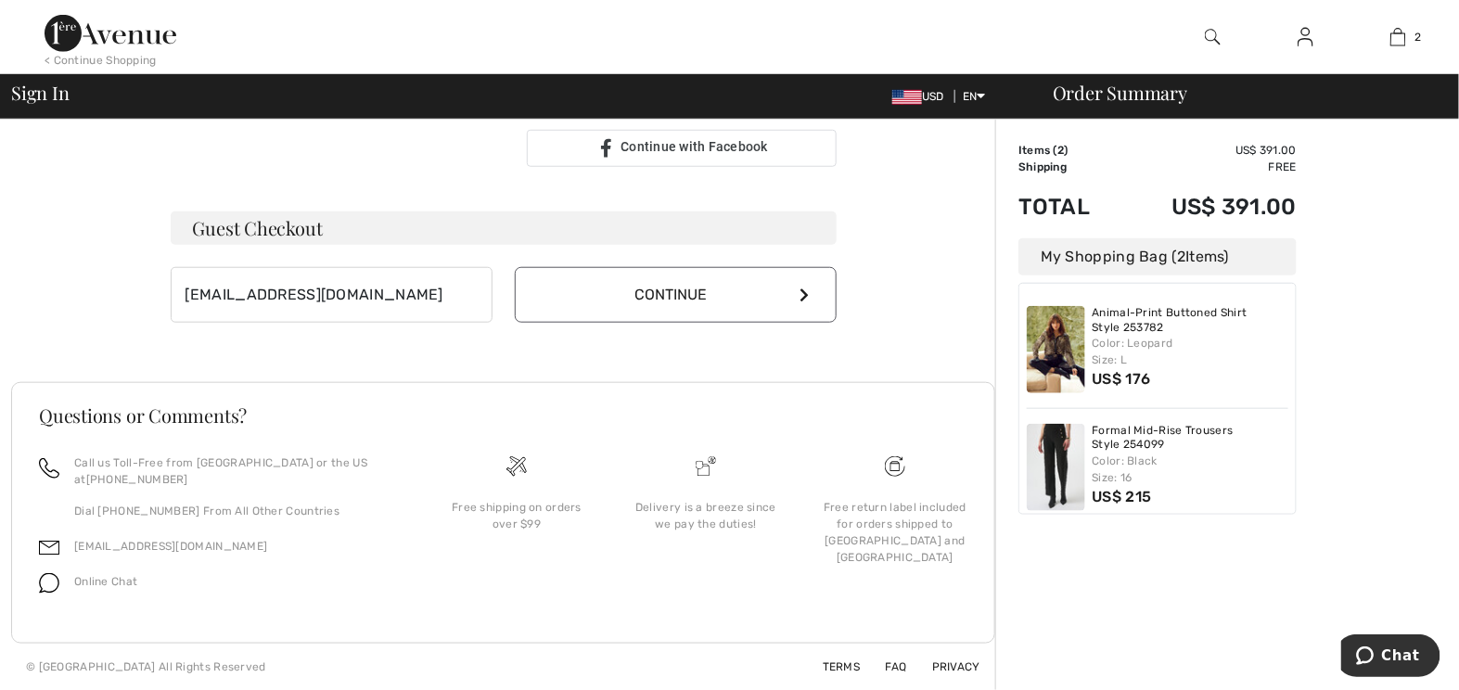
scroll to position [620, 0]
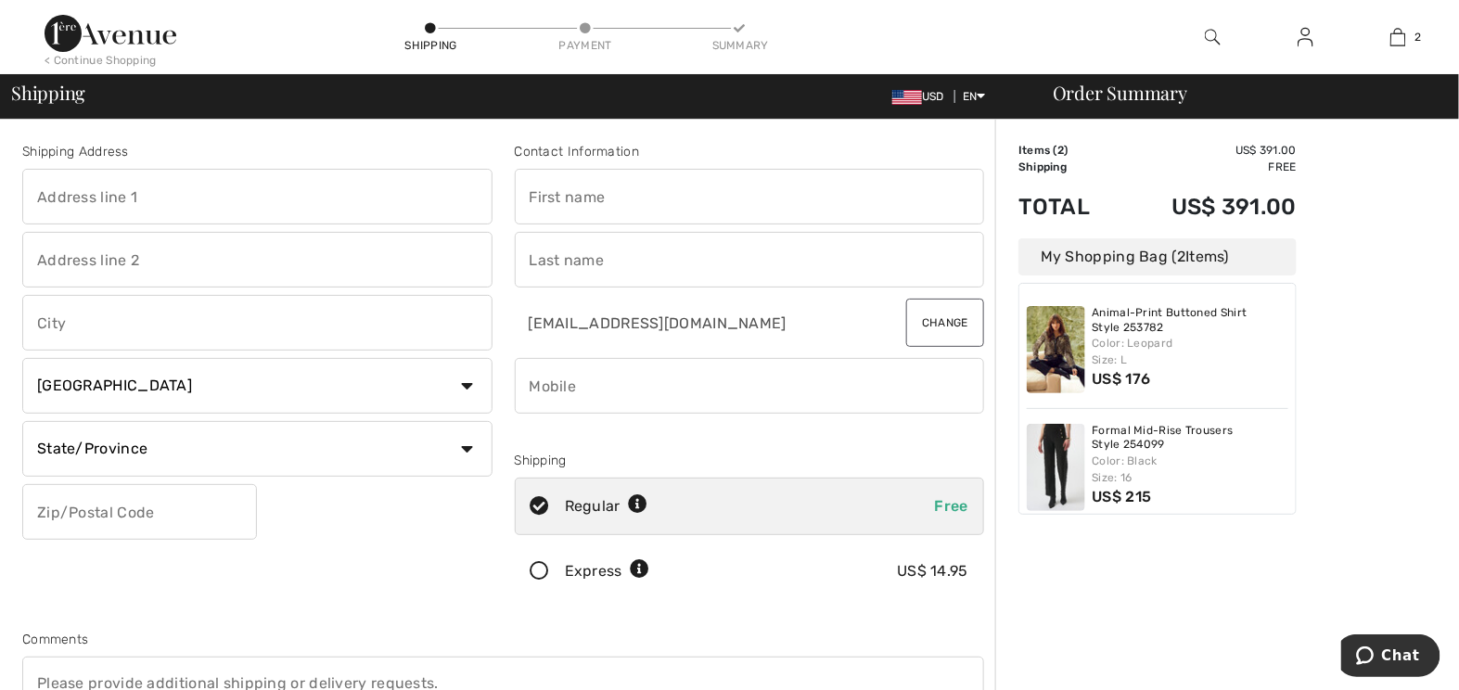
click at [80, 207] on input "text" at bounding box center [257, 197] width 470 height 56
type input "[STREET_ADDRESS]"
click at [170, 270] on input "text" at bounding box center [257, 260] width 470 height 56
click at [86, 336] on input "text" at bounding box center [257, 323] width 470 height 56
type input "Eufaula"
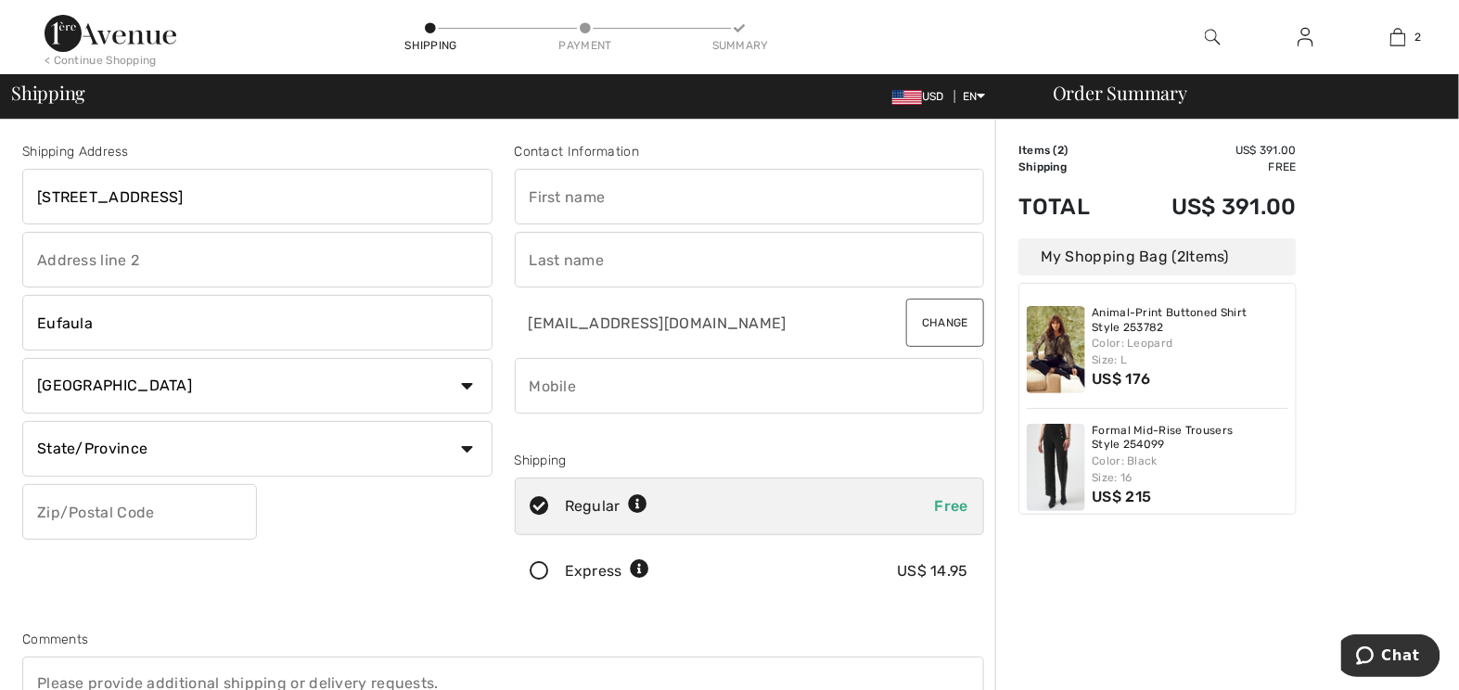
click at [92, 452] on select "State/Province [GEOGRAPHIC_DATA] [GEOGRAPHIC_DATA] [GEOGRAPHIC_DATA] [GEOGRAPHI…" at bounding box center [257, 449] width 470 height 56
click at [57, 450] on select "State/Province [GEOGRAPHIC_DATA] [GEOGRAPHIC_DATA] [GEOGRAPHIC_DATA] [GEOGRAPHI…" at bounding box center [257, 449] width 470 height 56
click at [88, 450] on select "State/Province Alberta British Columbia Manitoba New Brunswick Newfoundland and…" at bounding box center [257, 449] width 470 height 56
select select "YT"
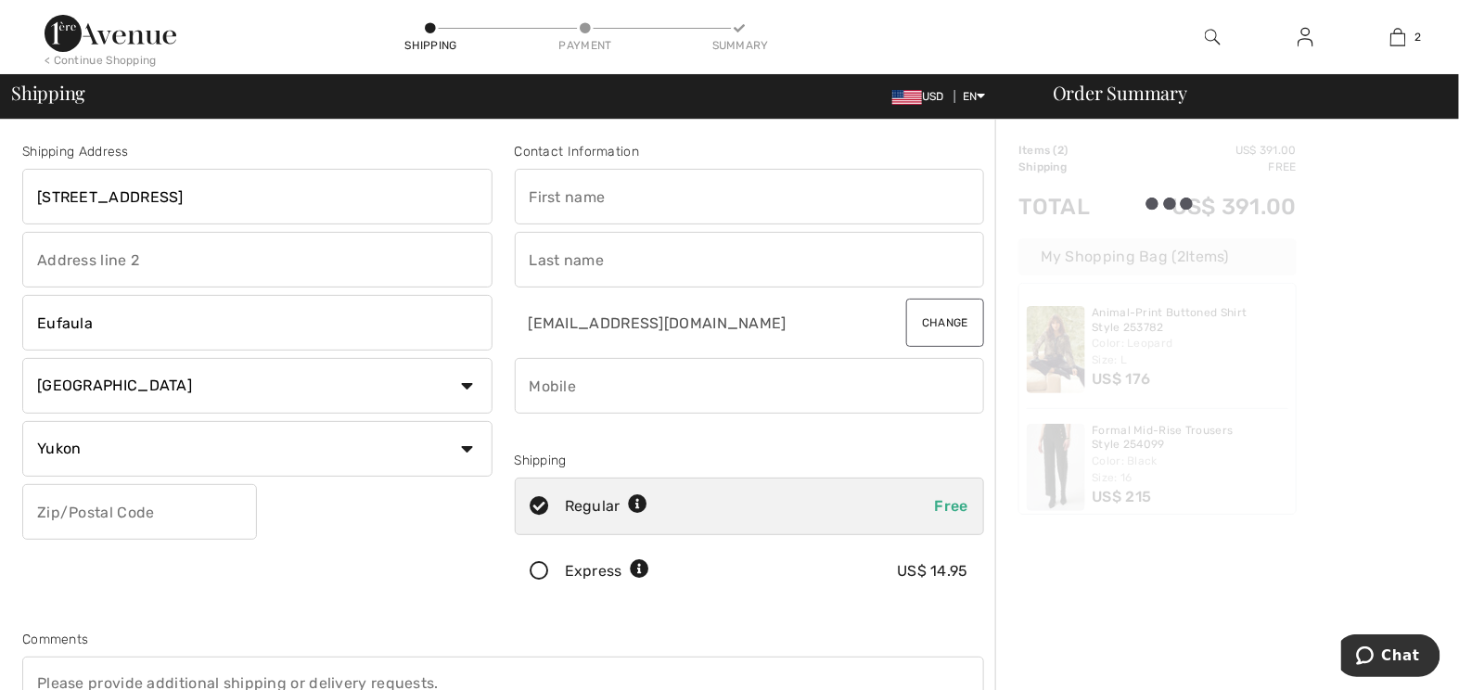
click at [471, 461] on select "State/Province Alberta British Columbia Manitoba New Brunswick Newfoundland and…" at bounding box center [257, 449] width 470 height 56
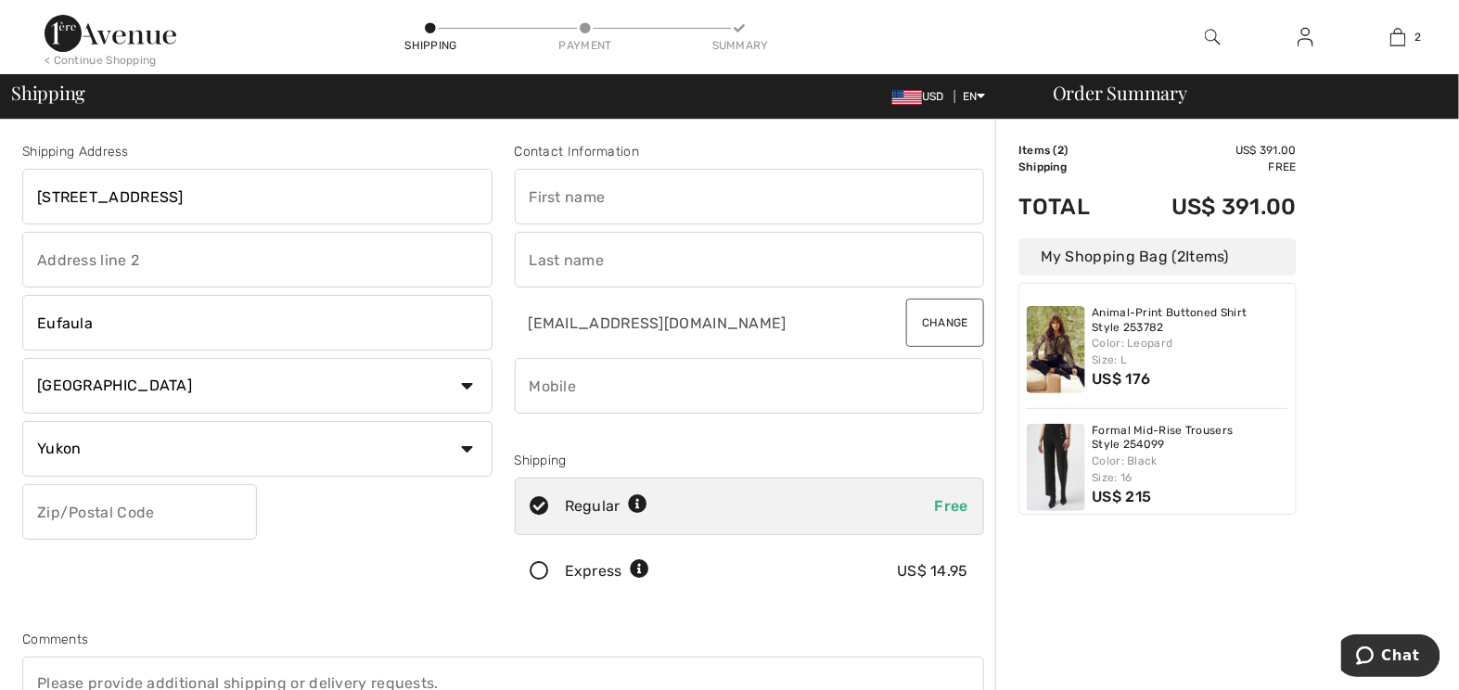
click at [467, 392] on select "Country Canada United States Afghanistan Aland Islands Albania Algeria American…" at bounding box center [257, 386] width 470 height 56
click at [76, 394] on select "Country Canada United States Afghanistan Aland Islands Albania Algeria American…" at bounding box center [257, 386] width 470 height 56
click at [79, 391] on select "Country Canada United States Afghanistan Aland Islands Albania Algeria American…" at bounding box center [257, 386] width 470 height 56
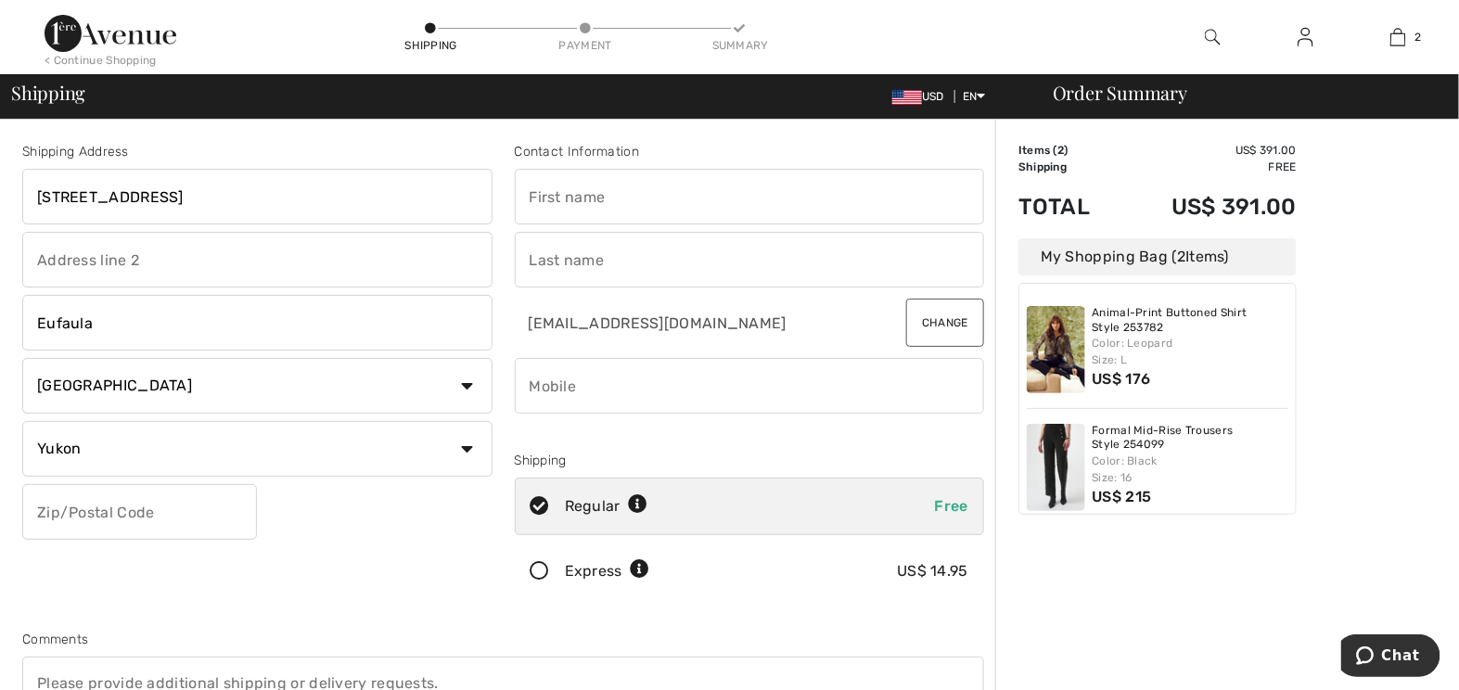
click at [10, 172] on div "Shipping Address 210 MERION dr Eufaula Country Canada United States Afghanistan…" at bounding box center [729, 664] width 1459 height 1089
click at [53, 255] on input "text" at bounding box center [257, 260] width 470 height 56
click at [51, 391] on select "Country Canada United States Afghanistan Aland Islands Albania Algeria American…" at bounding box center [257, 386] width 470 height 56
select select "AF"
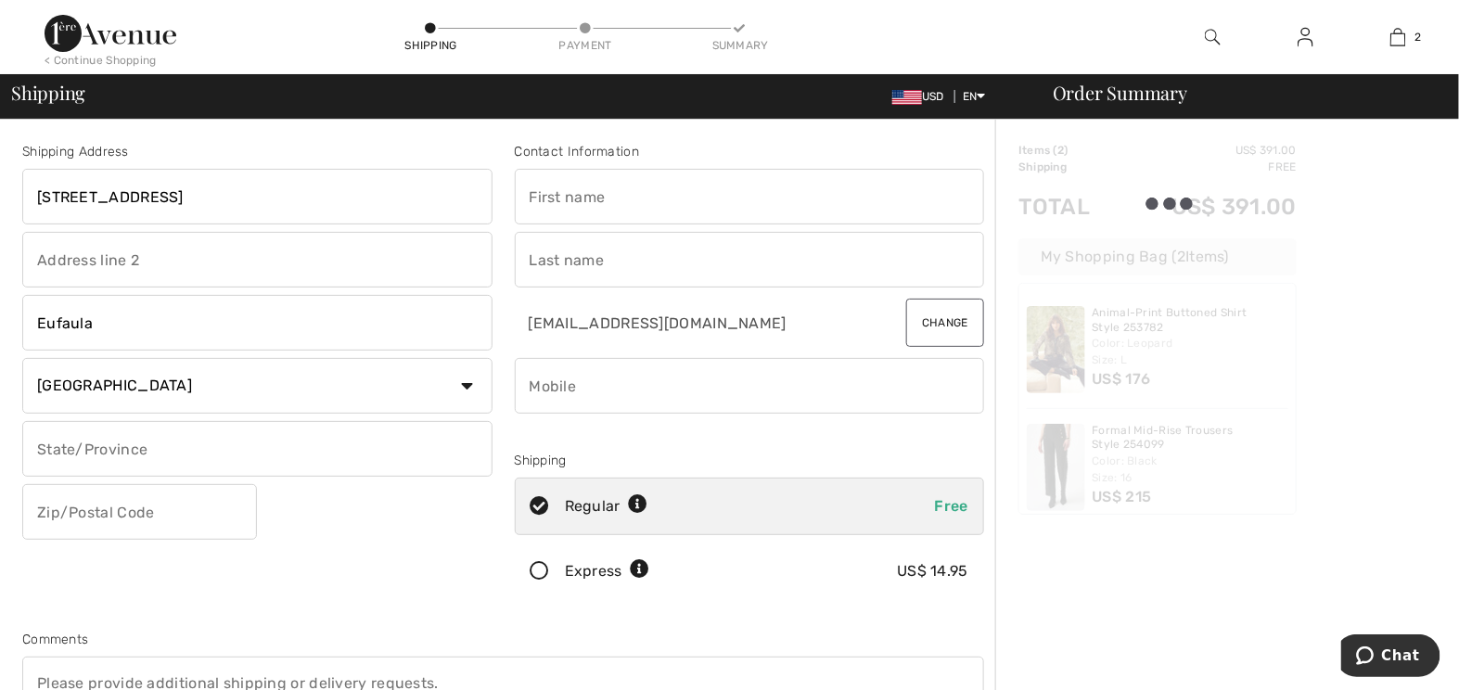
click at [506, 136] on div "Shipping Address 210 MERION dr Eufaula Country Canada United States Afghanistan…" at bounding box center [503, 498] width 984 height 803
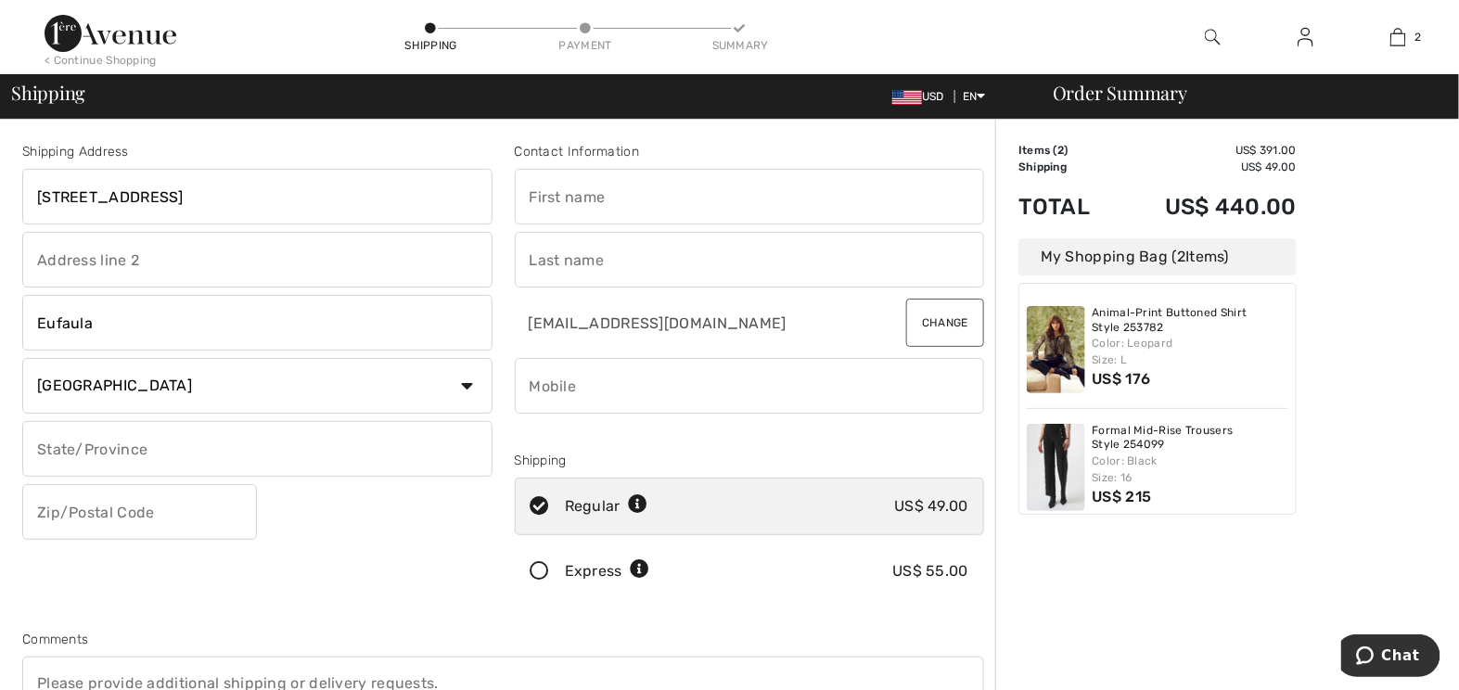
click at [132, 384] on select "Country Canada United States Afghanistan Aland Islands Albania Algeria American…" at bounding box center [257, 386] width 470 height 56
click at [133, 403] on select "Country Canada United States Afghanistan Aland Islands Albania Algeria American…" at bounding box center [257, 386] width 470 height 56
click at [132, 398] on select "Country Canada United States Afghanistan Aland Islands Albania Algeria American…" at bounding box center [257, 386] width 470 height 56
click at [465, 398] on select "Country Canada United States Afghanistan Aland Islands Albania Algeria American…" at bounding box center [257, 386] width 470 height 56
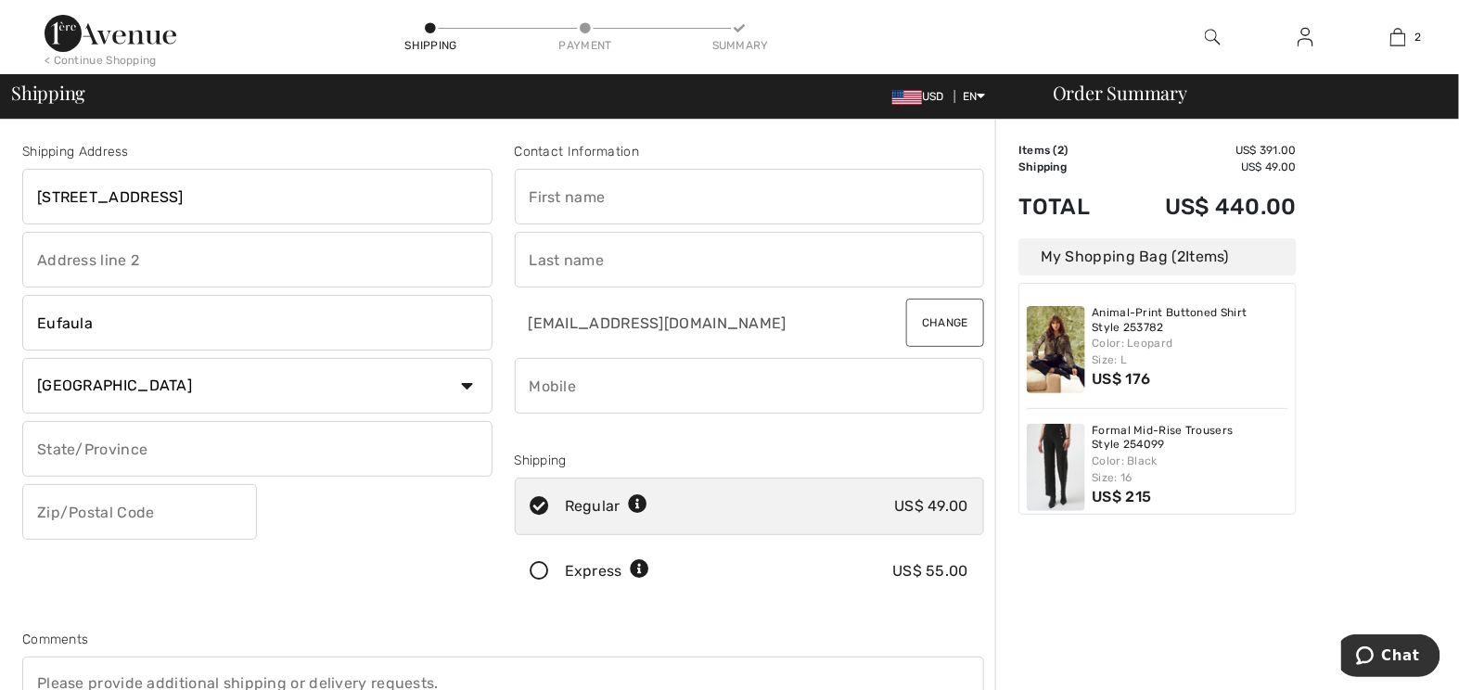
click at [68, 394] on select "Country Canada United States Afghanistan Aland Islands Albania Algeria American…" at bounding box center [257, 386] width 470 height 56
click at [247, 475] on input "text" at bounding box center [257, 449] width 470 height 56
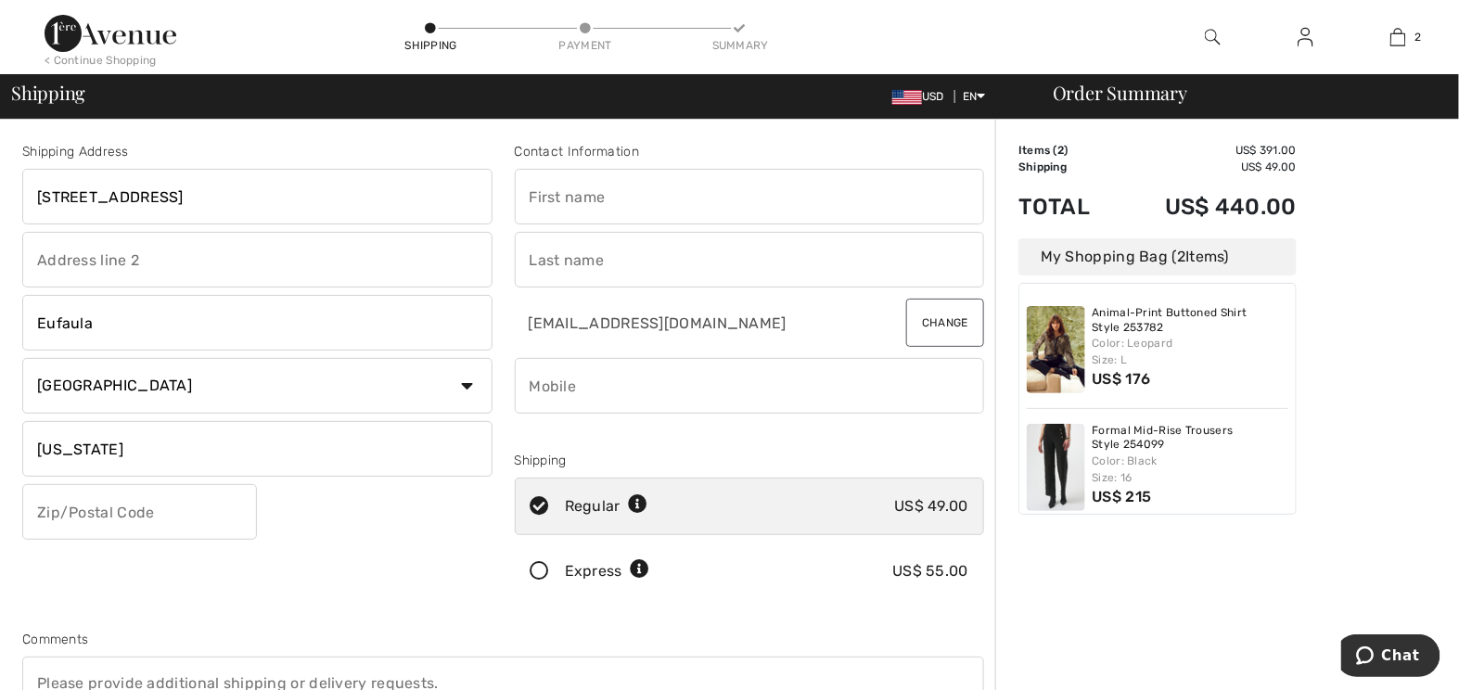
type input "Alabama"
click at [144, 383] on select "Country Canada United States Afghanistan Aland Islands Albania Algeria American…" at bounding box center [257, 386] width 470 height 56
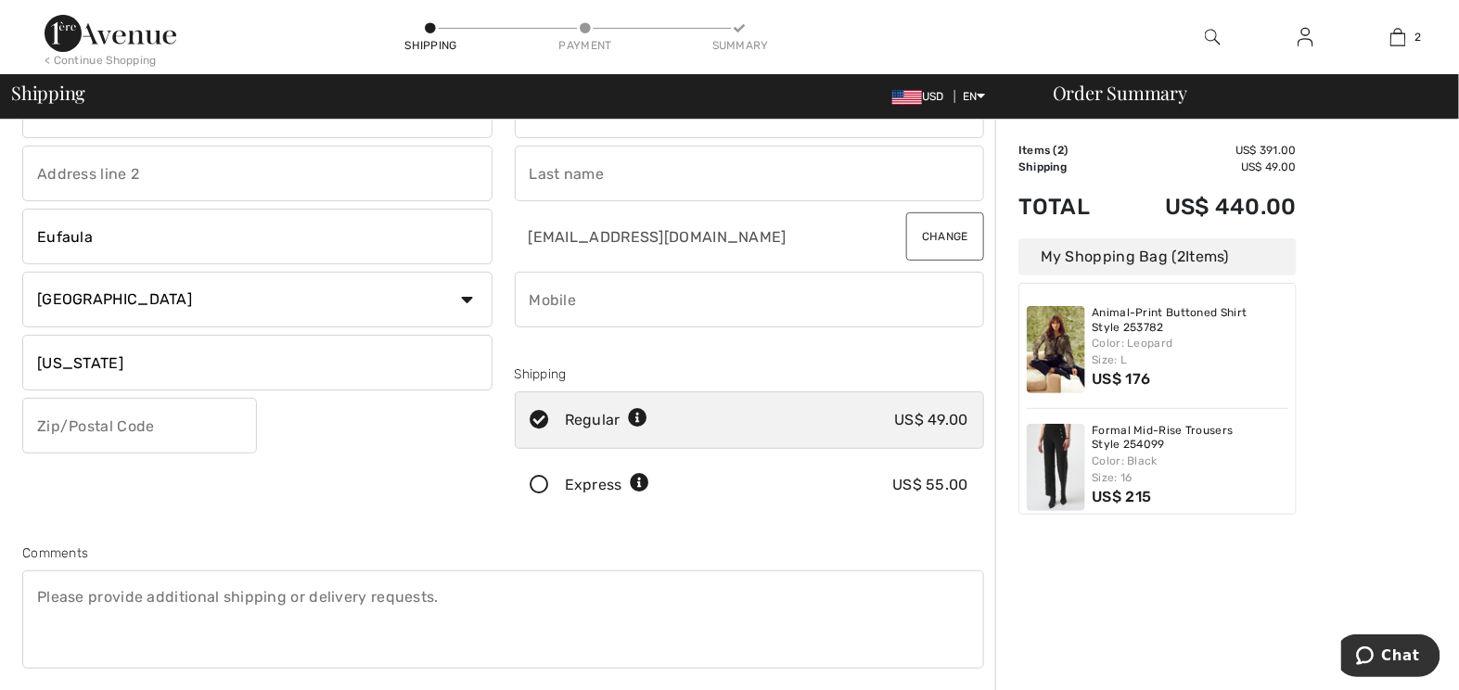
scroll to position [112, 0]
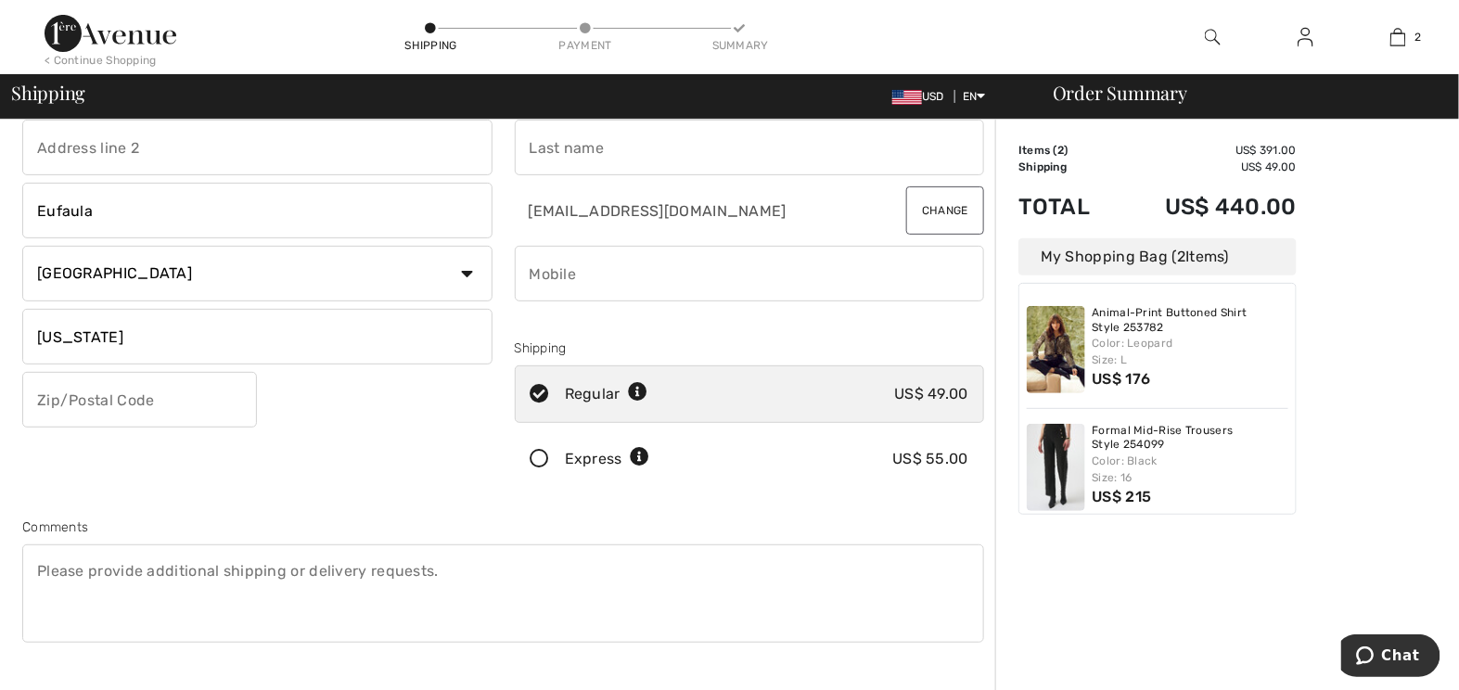
click at [123, 277] on select "Country Canada United States Afghanistan Aland Islands Albania Algeria American…" at bounding box center [257, 274] width 470 height 56
click at [121, 283] on select "Country Canada United States Afghanistan Aland Islands Albania Algeria American…" at bounding box center [257, 274] width 470 height 56
click at [465, 284] on select "Country Canada United States Afghanistan Aland Islands Albania Algeria American…" at bounding box center [257, 274] width 470 height 56
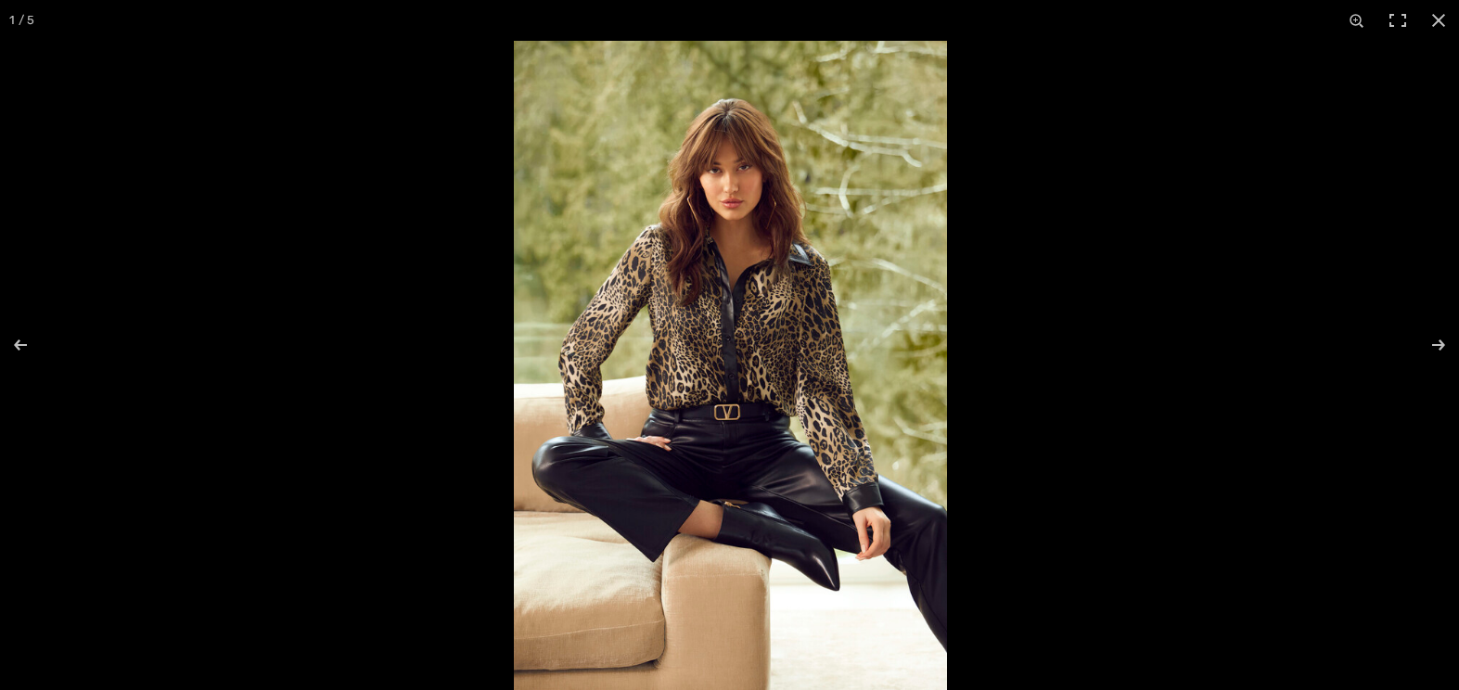
scroll to position [3350, 0]
